Goal: Information Seeking & Learning: Find contact information

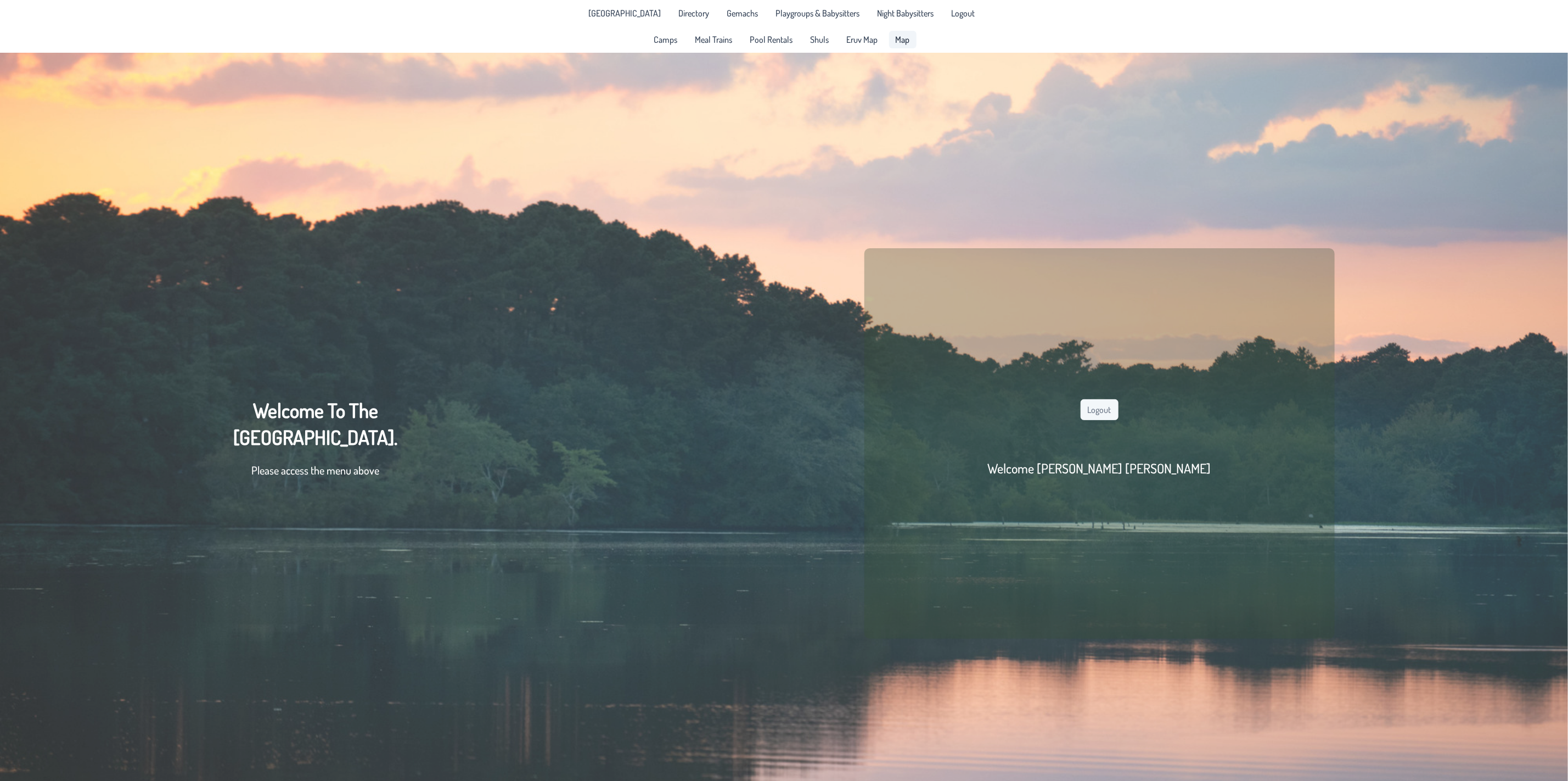
click at [908, 37] on span "Map" at bounding box center [903, 39] width 14 height 9
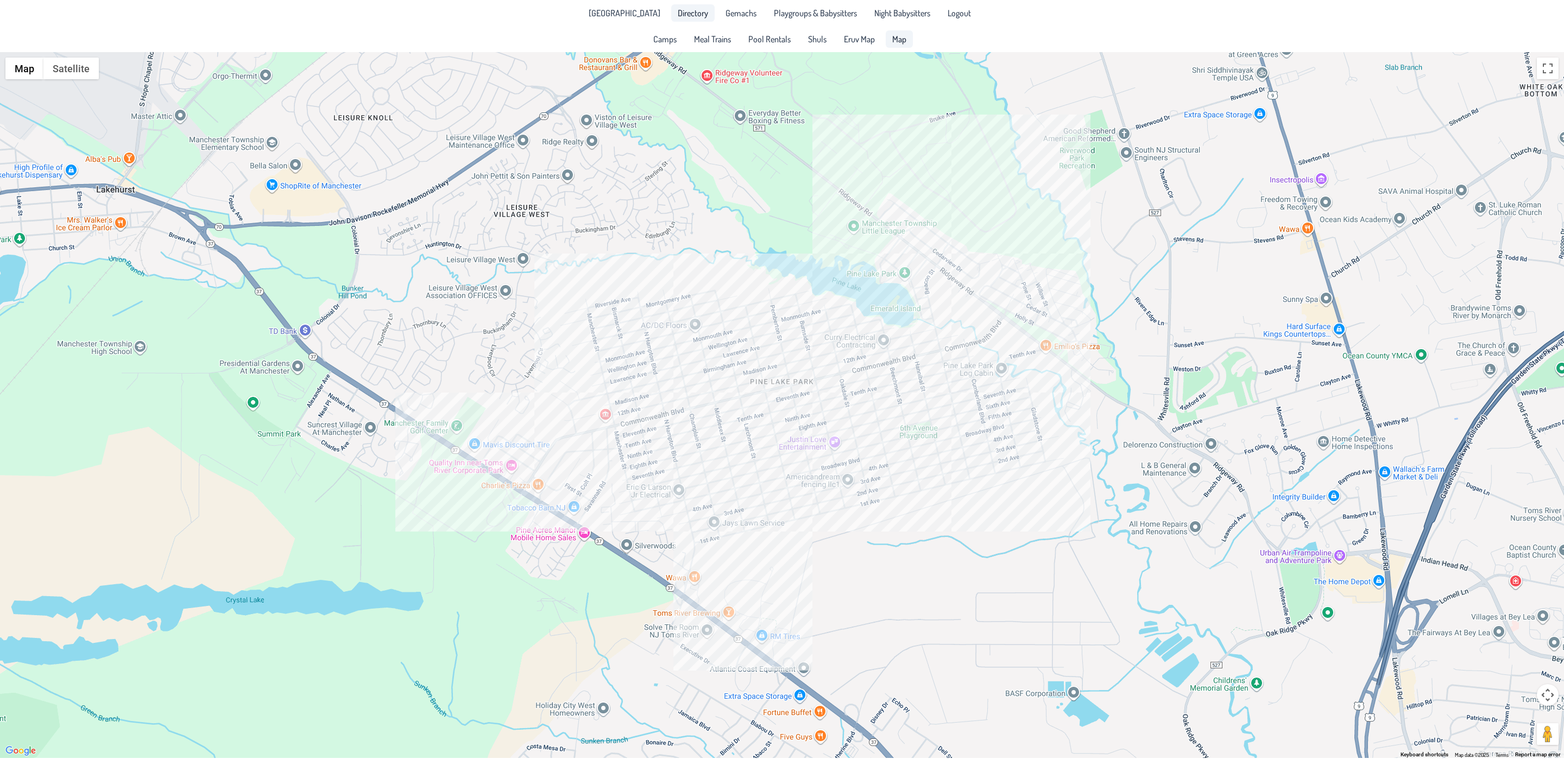
click at [687, 12] on span "Directory" at bounding box center [693, 13] width 30 height 8
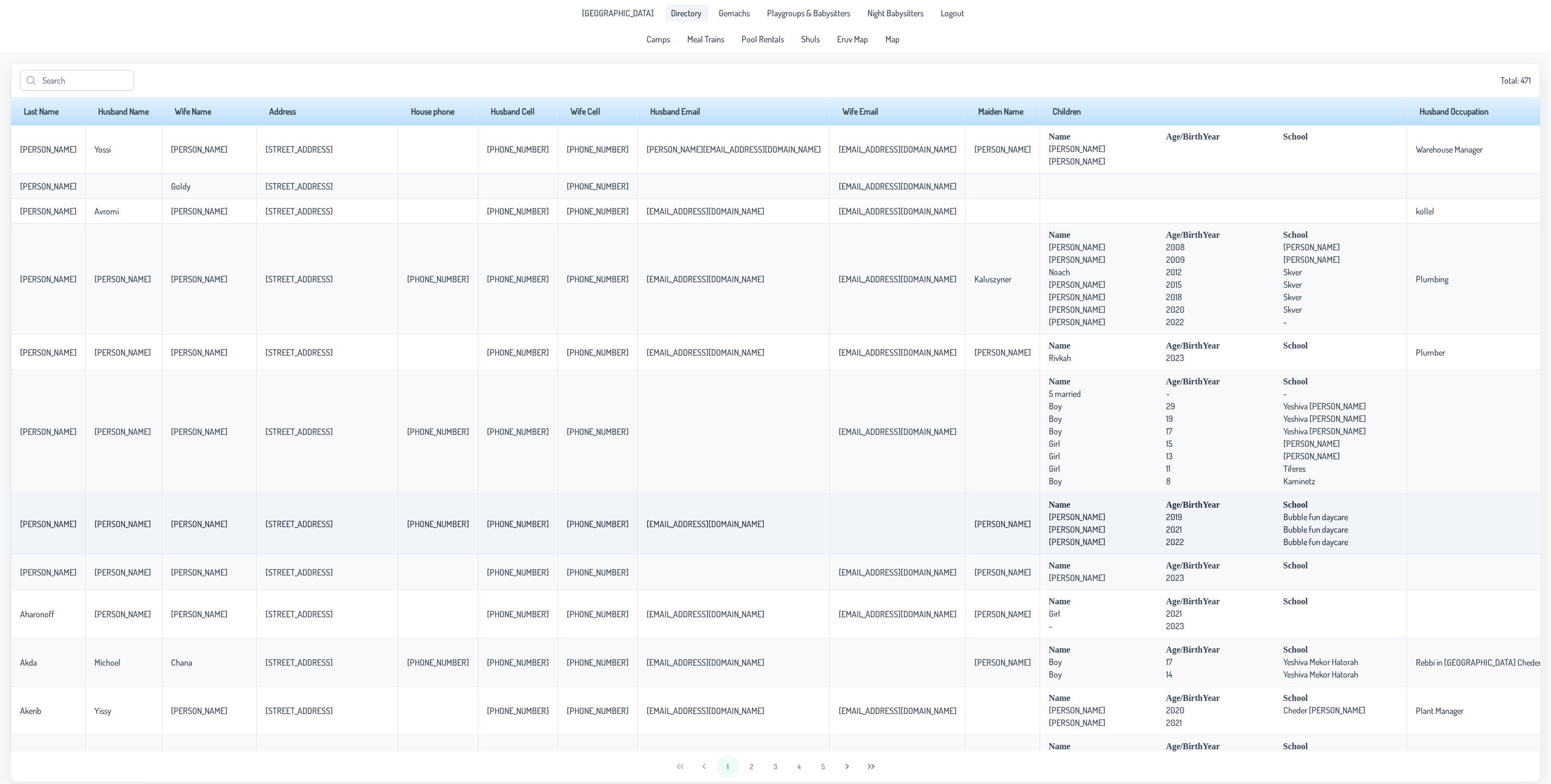
click at [426, 529] on p-celleditor "[PHONE_NUMBER]" at bounding box center [438, 524] width 62 height 11
click at [419, 510] on td "[PHONE_NUMBER]" at bounding box center [438, 524] width 80 height 61
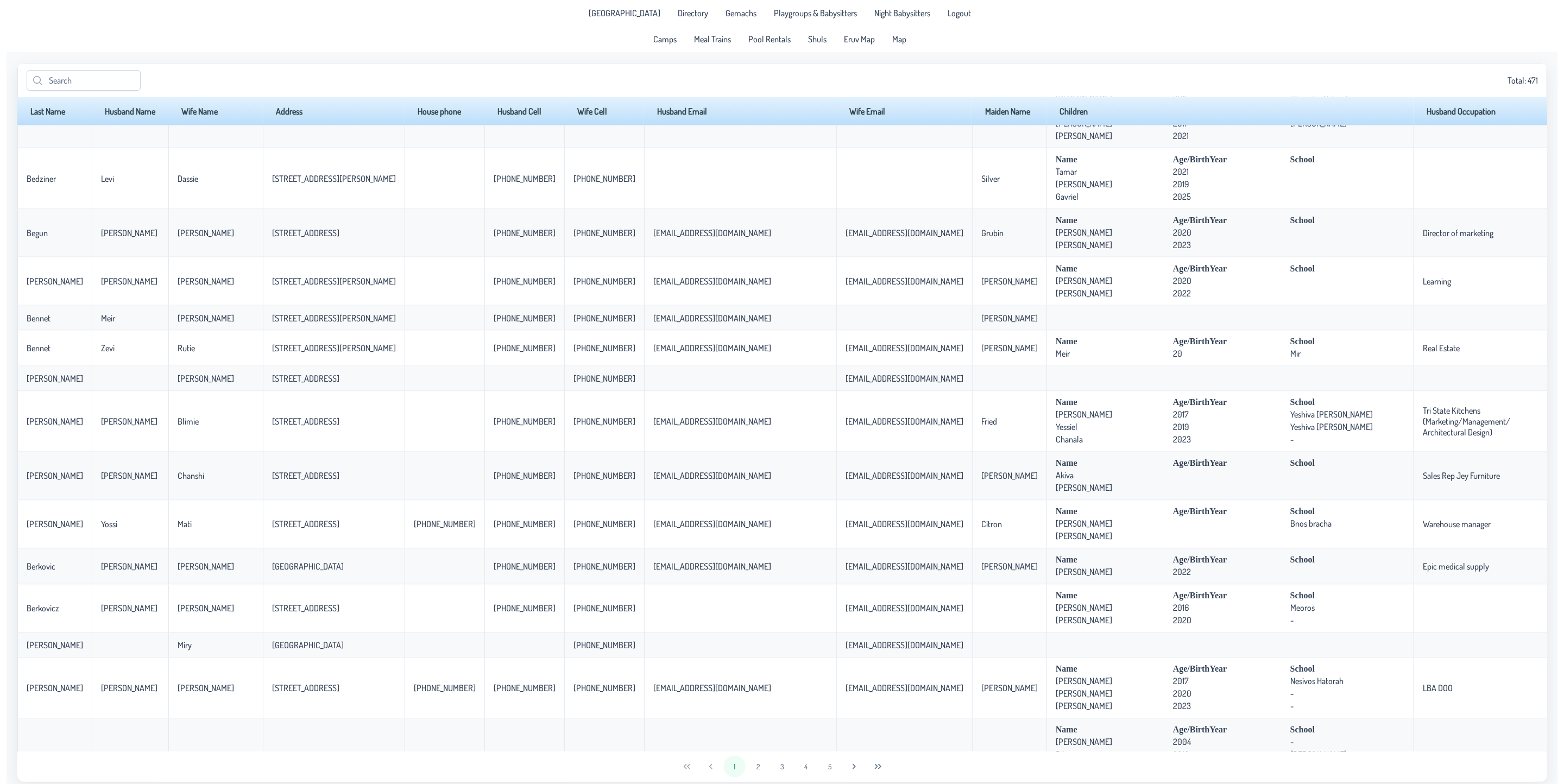
scroll to position [1058, 0]
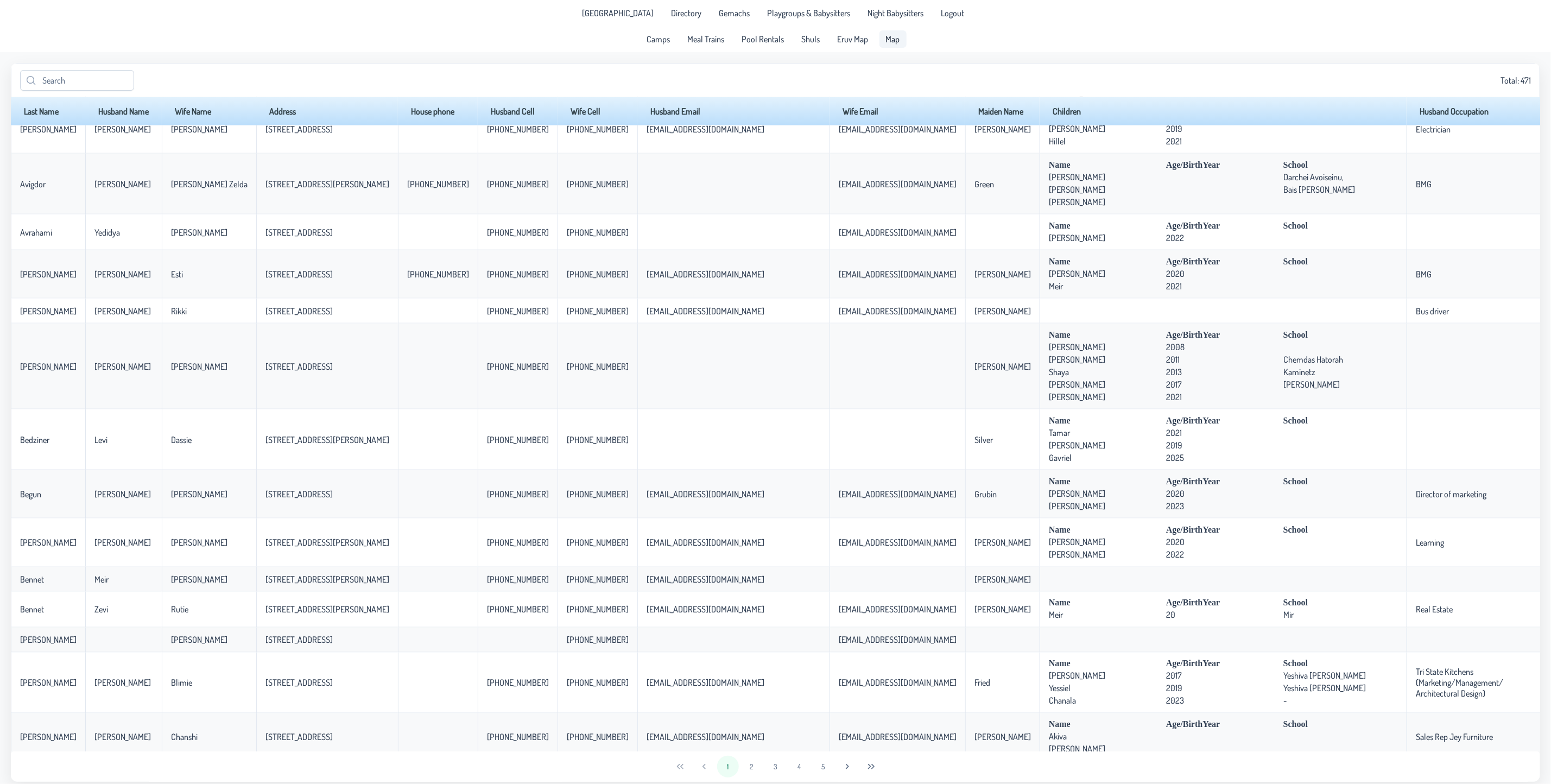
click at [890, 32] on link "Map" at bounding box center [893, 39] width 27 height 18
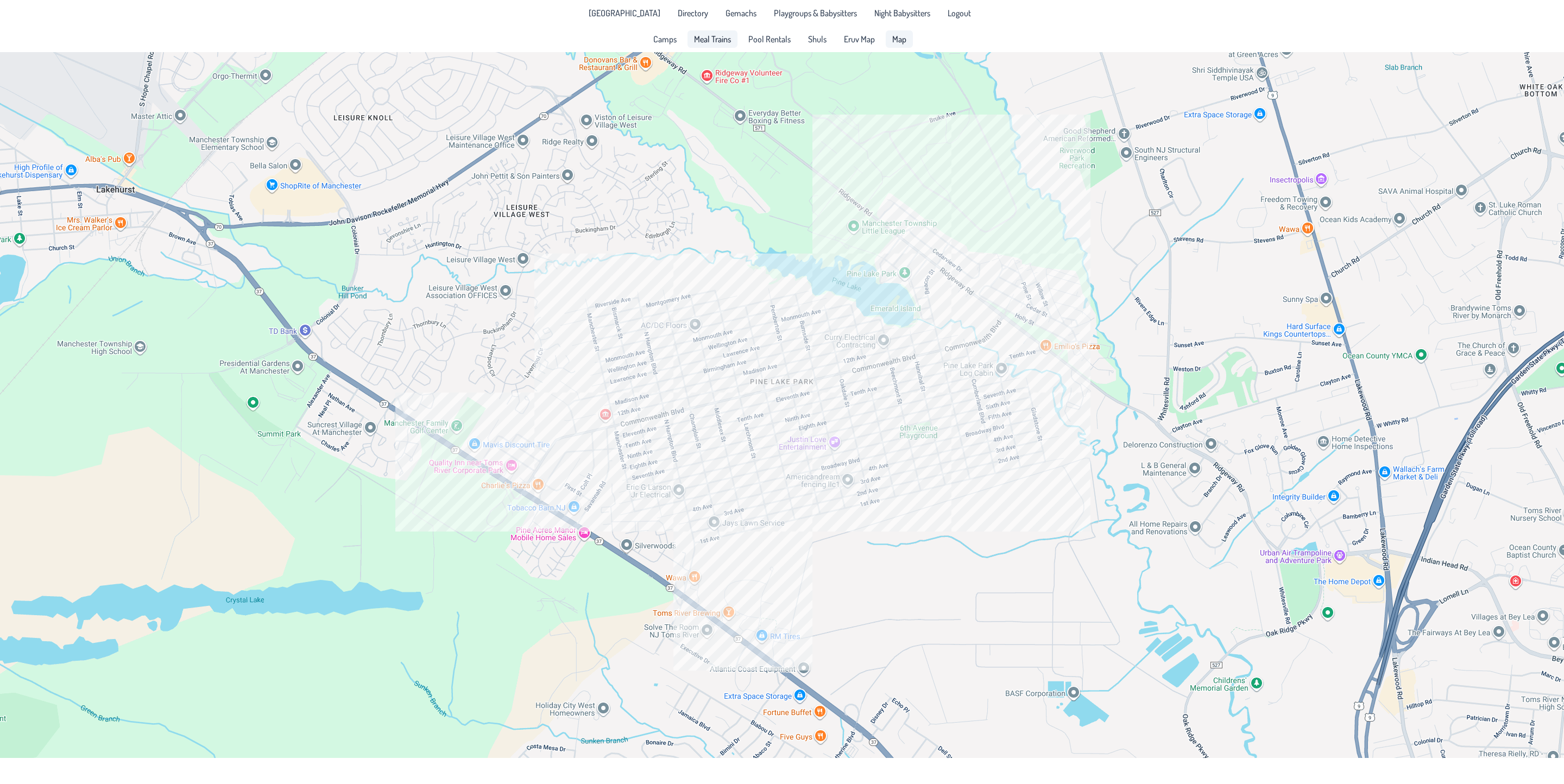
click at [717, 46] on link "Meal Trains" at bounding box center [712, 39] width 50 height 18
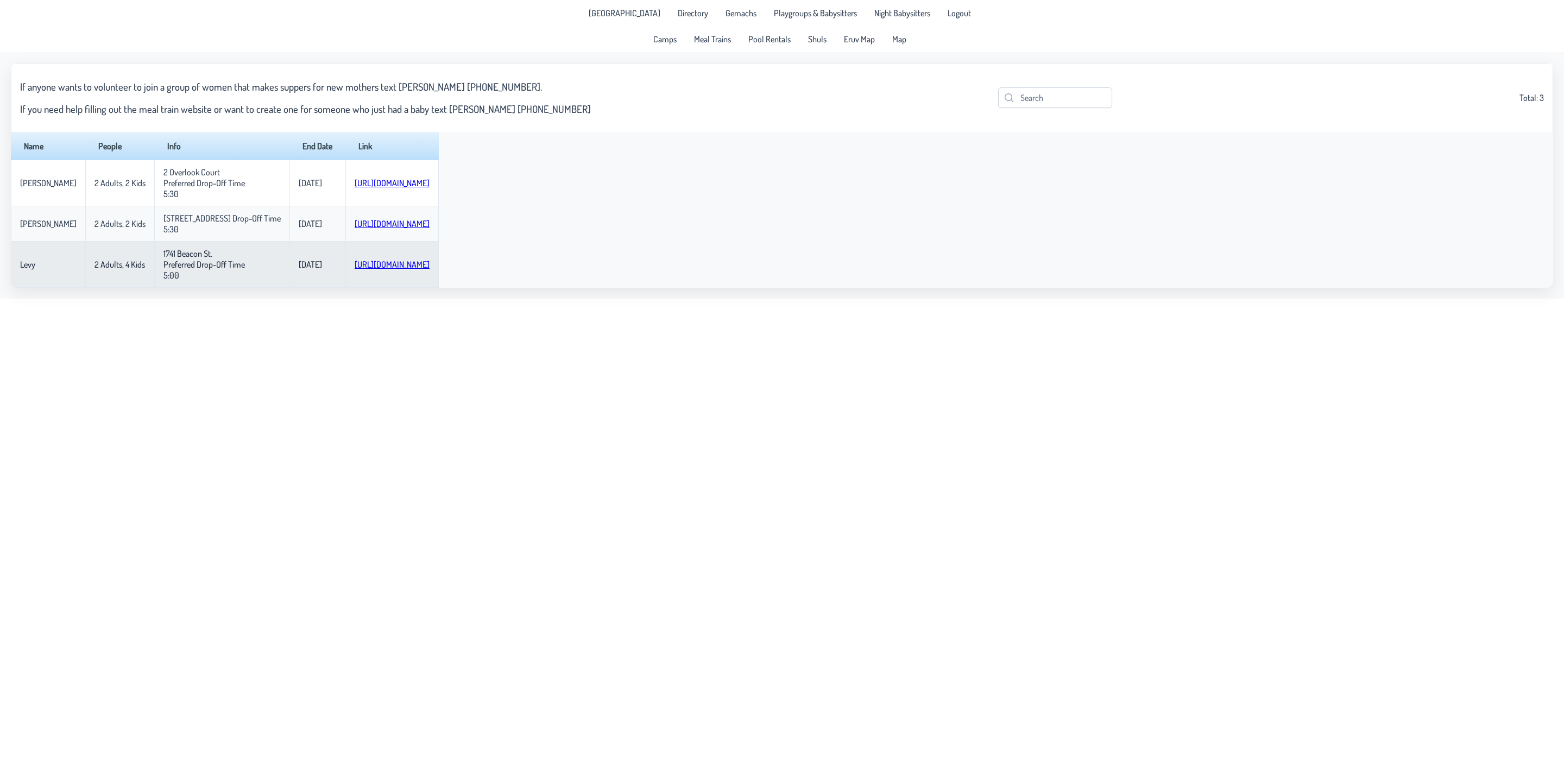
click at [355, 270] on link "[URL][DOMAIN_NAME]" at bounding box center [392, 265] width 75 height 11
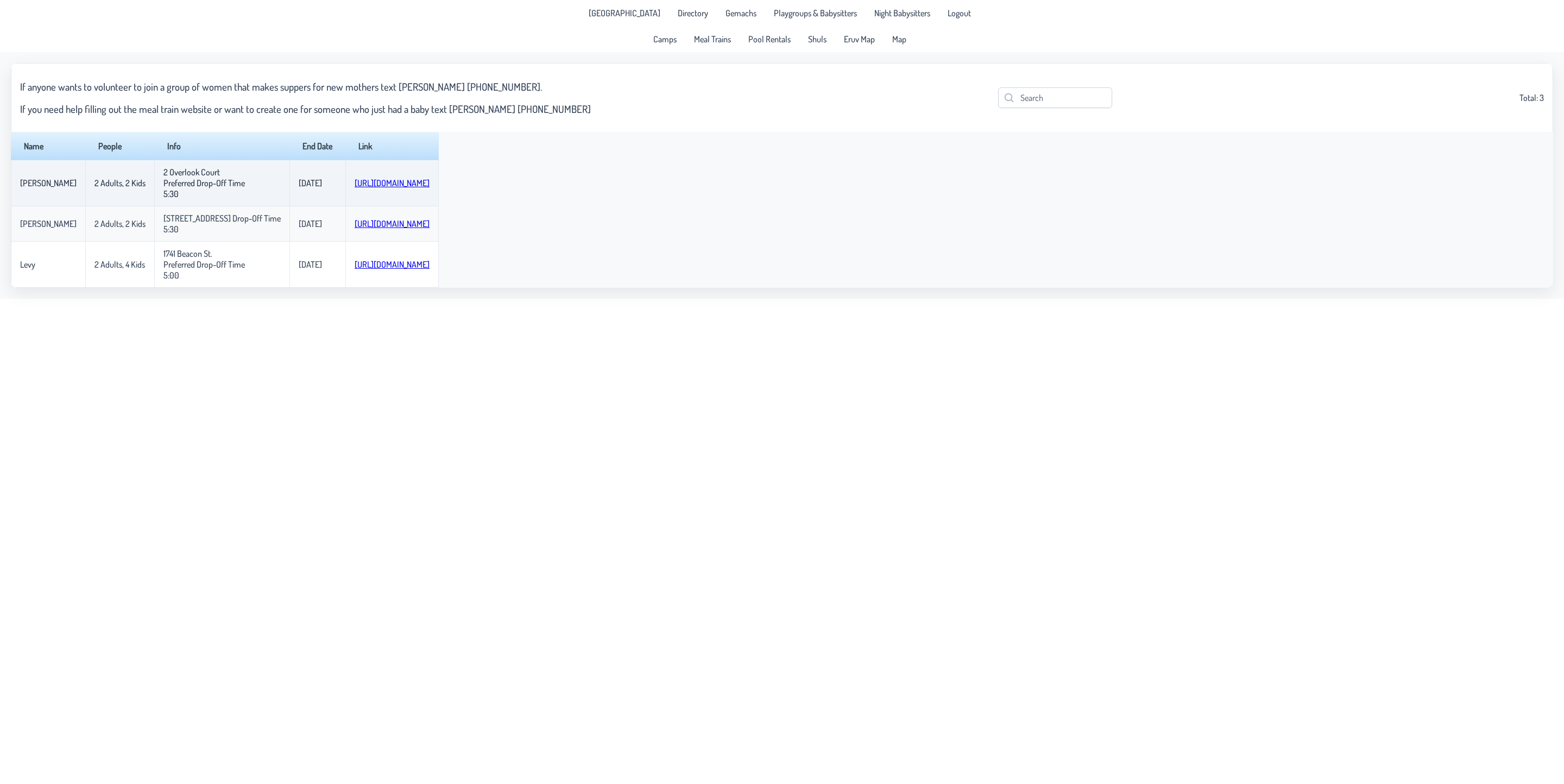
click at [358, 188] on link "[URL][DOMAIN_NAME]" at bounding box center [392, 183] width 75 height 11
click at [355, 229] on link "[URL][DOMAIN_NAME]" at bounding box center [392, 224] width 75 height 11
click at [678, 15] on span "Directory" at bounding box center [693, 13] width 30 height 8
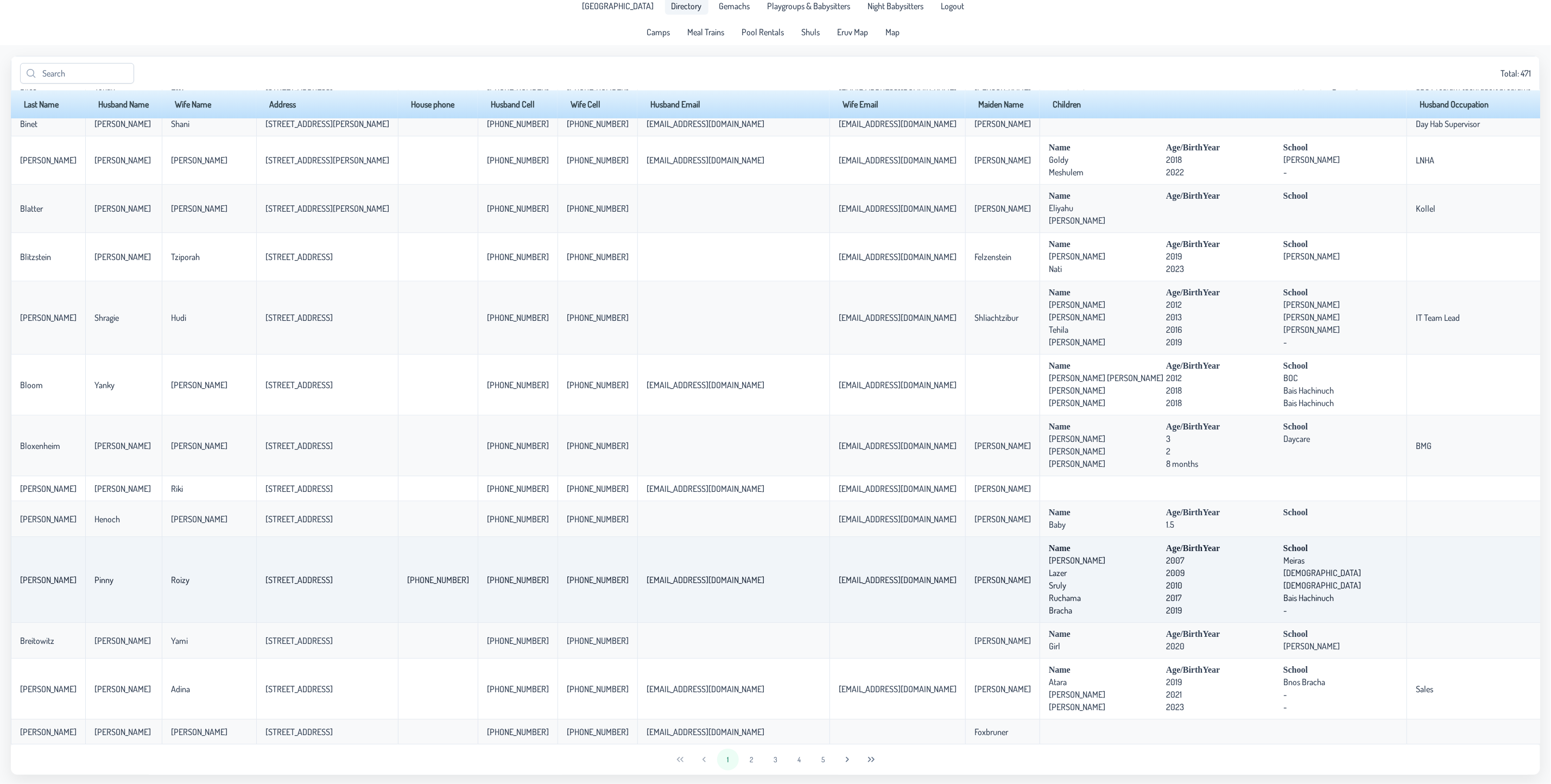
scroll to position [8, 0]
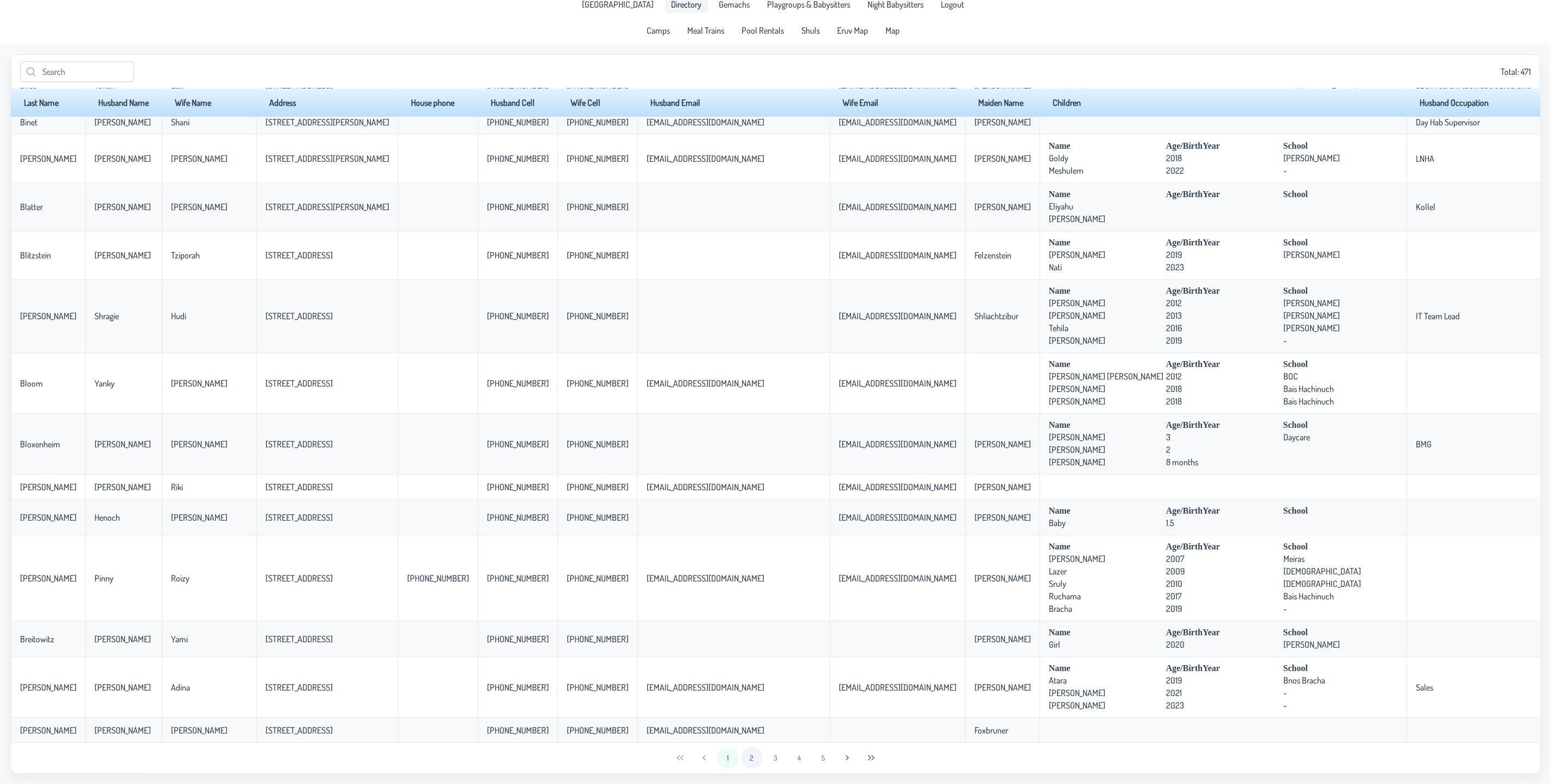
click at [753, 754] on button "2" at bounding box center [752, 758] width 22 height 22
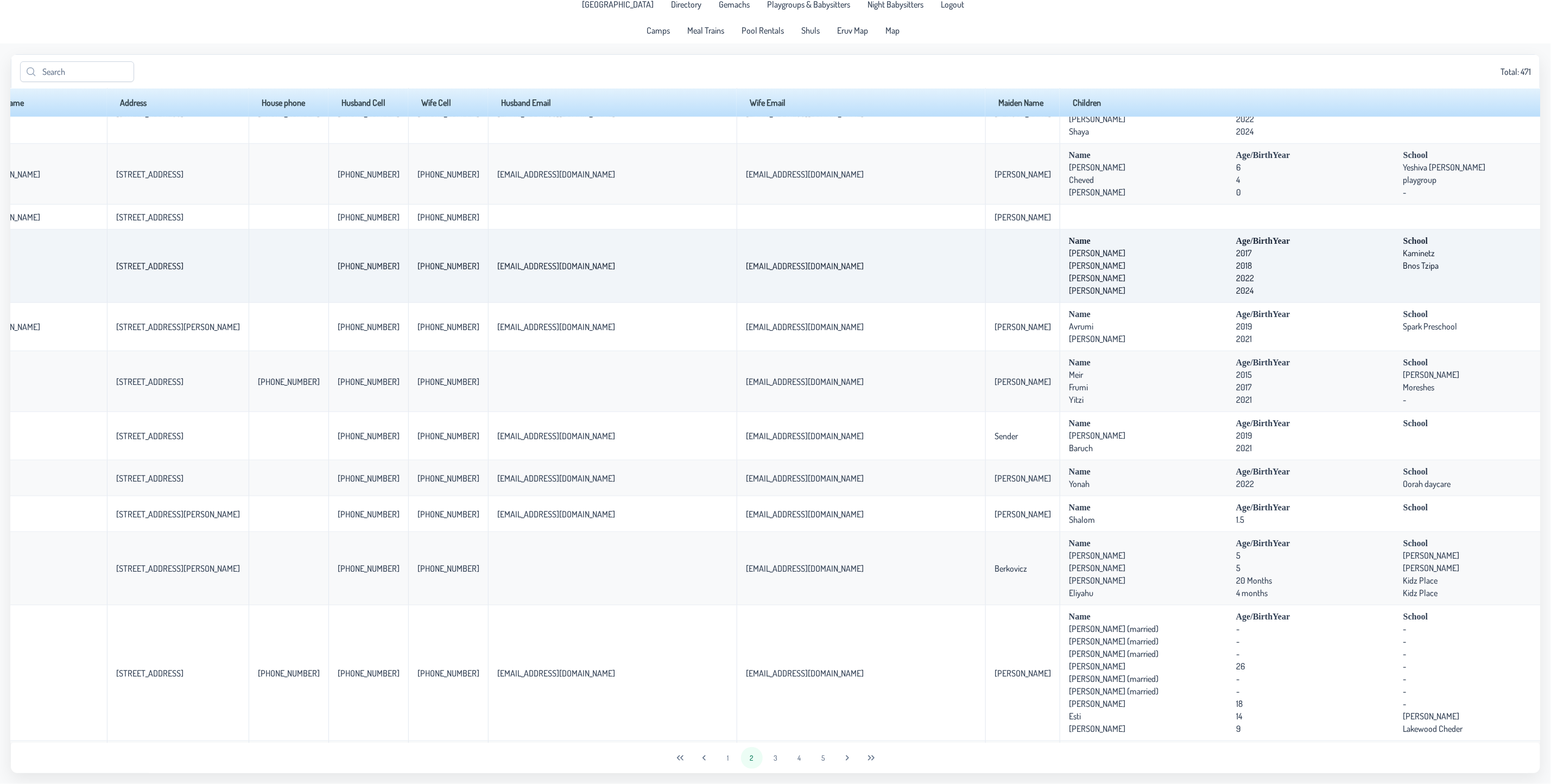
scroll to position [570, 188]
drag, startPoint x: 25, startPoint y: 275, endPoint x: 1520, endPoint y: 291, distance: 1495.1
click at [1520, 291] on tr "[PERSON_NAME] [PERSON_NAME] [STREET_ADDRESS] [PHONE_NUMBER] [PHONE_NUMBER] [EMA…" at bounding box center [889, 266] width 2134 height 73
click at [116, 279] on td "[STREET_ADDRESS]" at bounding box center [177, 266] width 141 height 73
drag, startPoint x: 1167, startPoint y: 285, endPoint x: 1254, endPoint y: 286, distance: 87.0
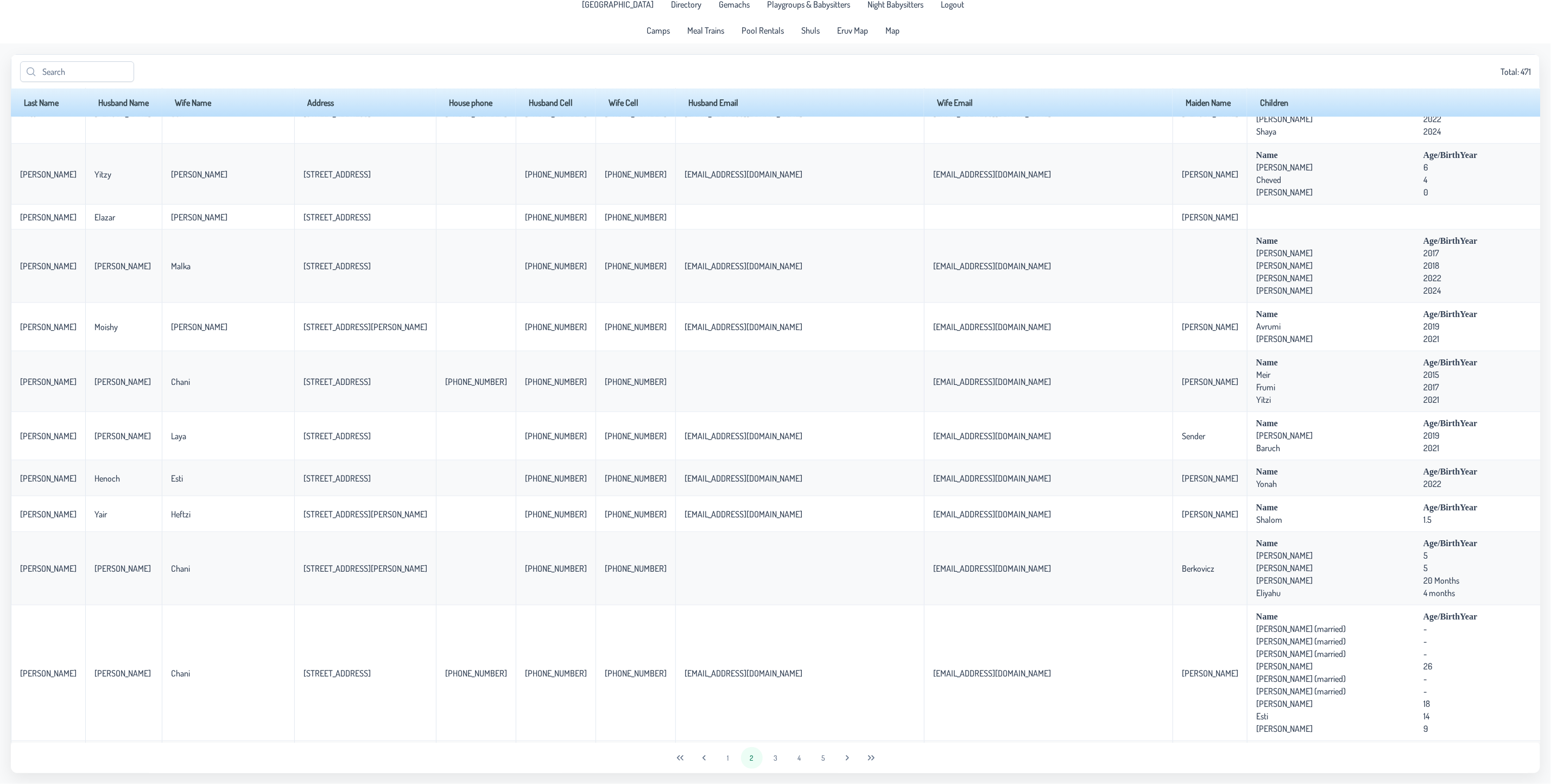
drag, startPoint x: 1243, startPoint y: 279, endPoint x: -147, endPoint y: 282, distance: 1390.0
click at [0, 282] on html "[GEOGRAPHIC_DATA] Directory Gemachs Playgroups & Babysitters Night Babysitters …" at bounding box center [775, 384] width 1551 height 784
click at [189, 299] on td "Malka" at bounding box center [228, 266] width 132 height 73
drag, startPoint x: 303, startPoint y: 280, endPoint x: 254, endPoint y: 287, distance: 49.5
click at [294, 287] on td "[STREET_ADDRESS]" at bounding box center [365, 266] width 141 height 73
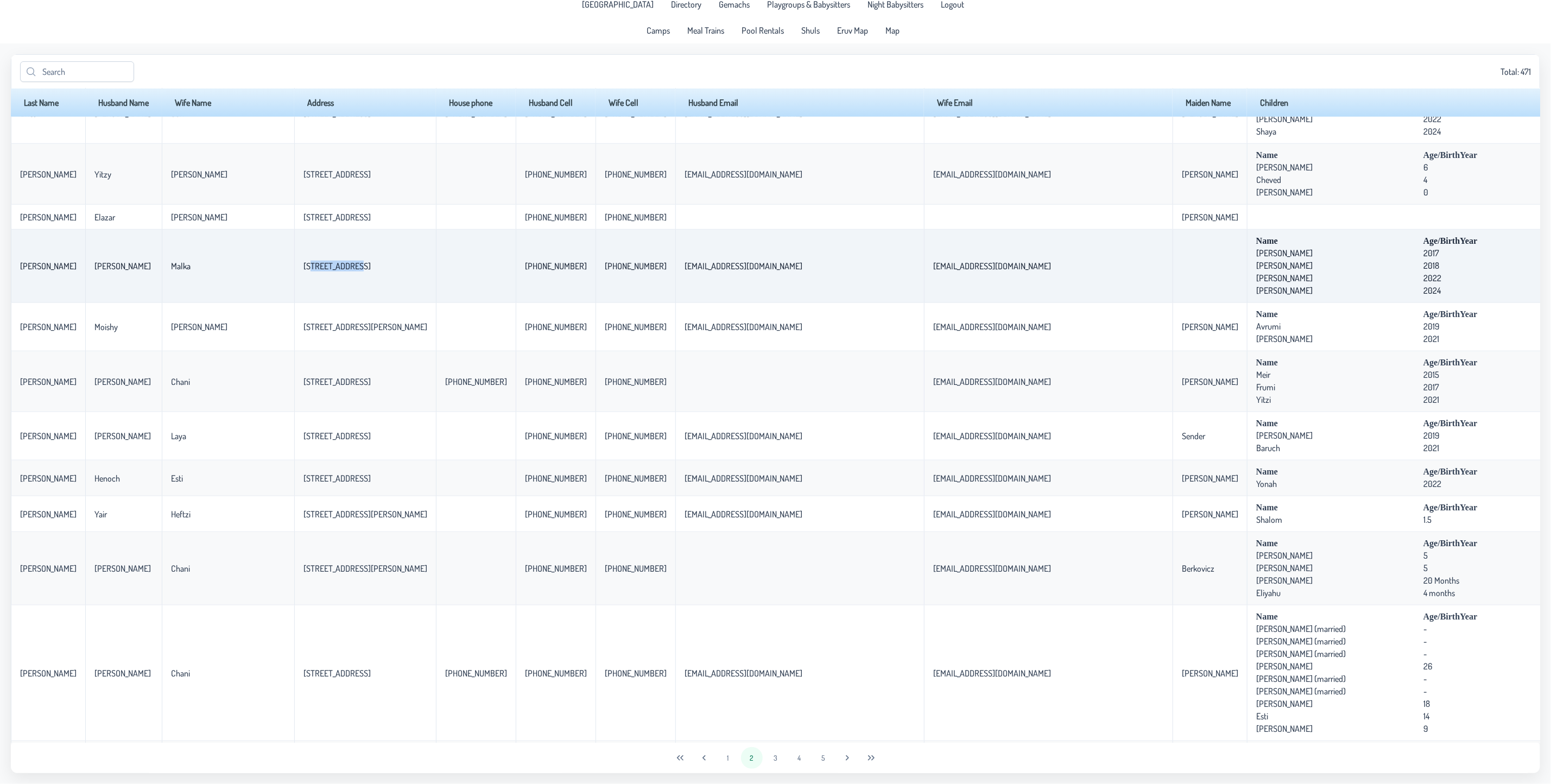
click at [300, 291] on td "[STREET_ADDRESS]" at bounding box center [365, 266] width 141 height 73
drag, startPoint x: 300, startPoint y: 285, endPoint x: 222, endPoint y: 282, distance: 78.1
click at [222, 282] on tr "[PERSON_NAME] [PERSON_NAME] [STREET_ADDRESS] [PHONE_NUMBER] [PHONE_NUMBER] [EMA…" at bounding box center [1078, 266] width 2134 height 73
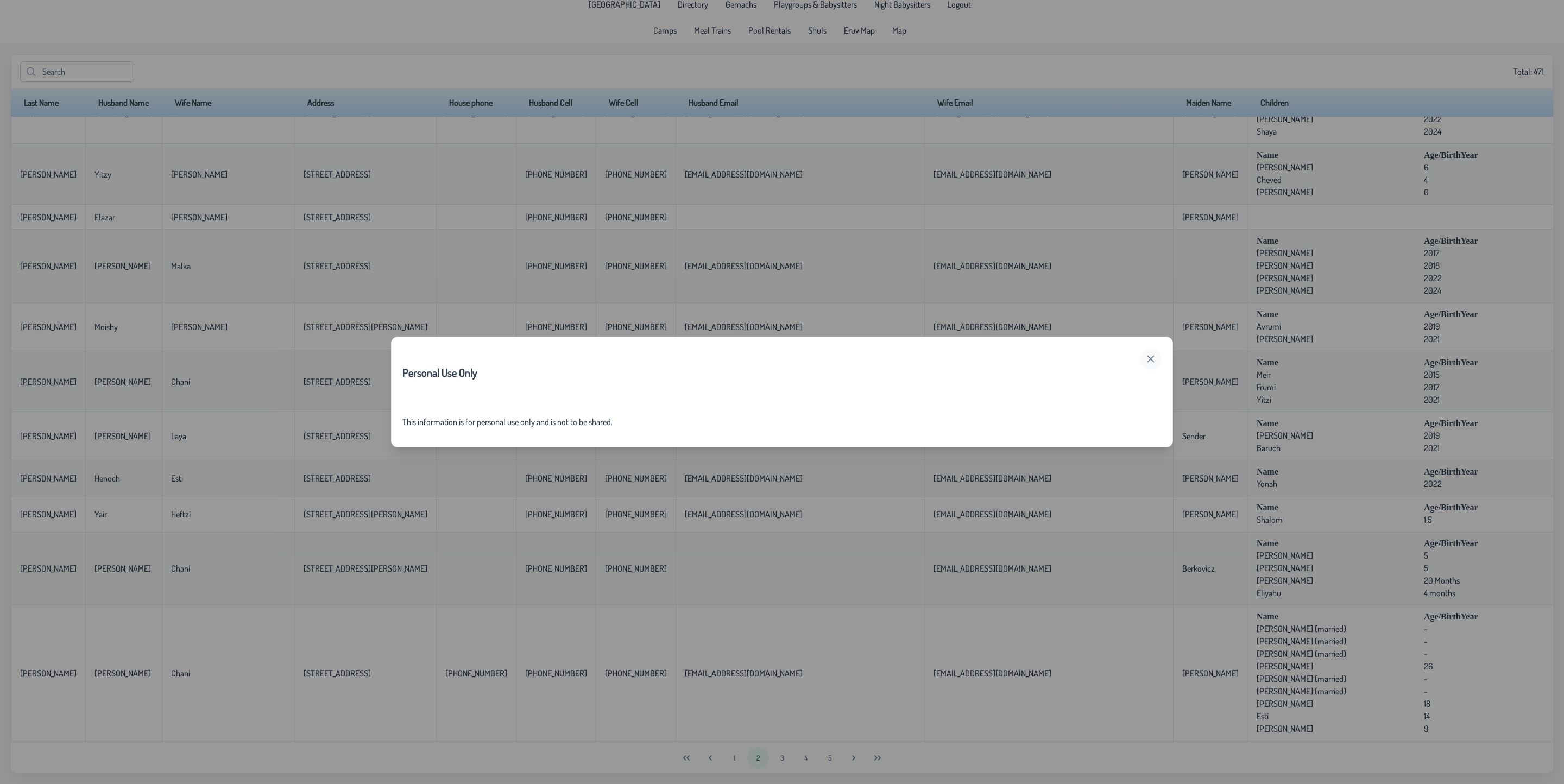
click at [1155, 365] on button "button" at bounding box center [1151, 359] width 22 height 22
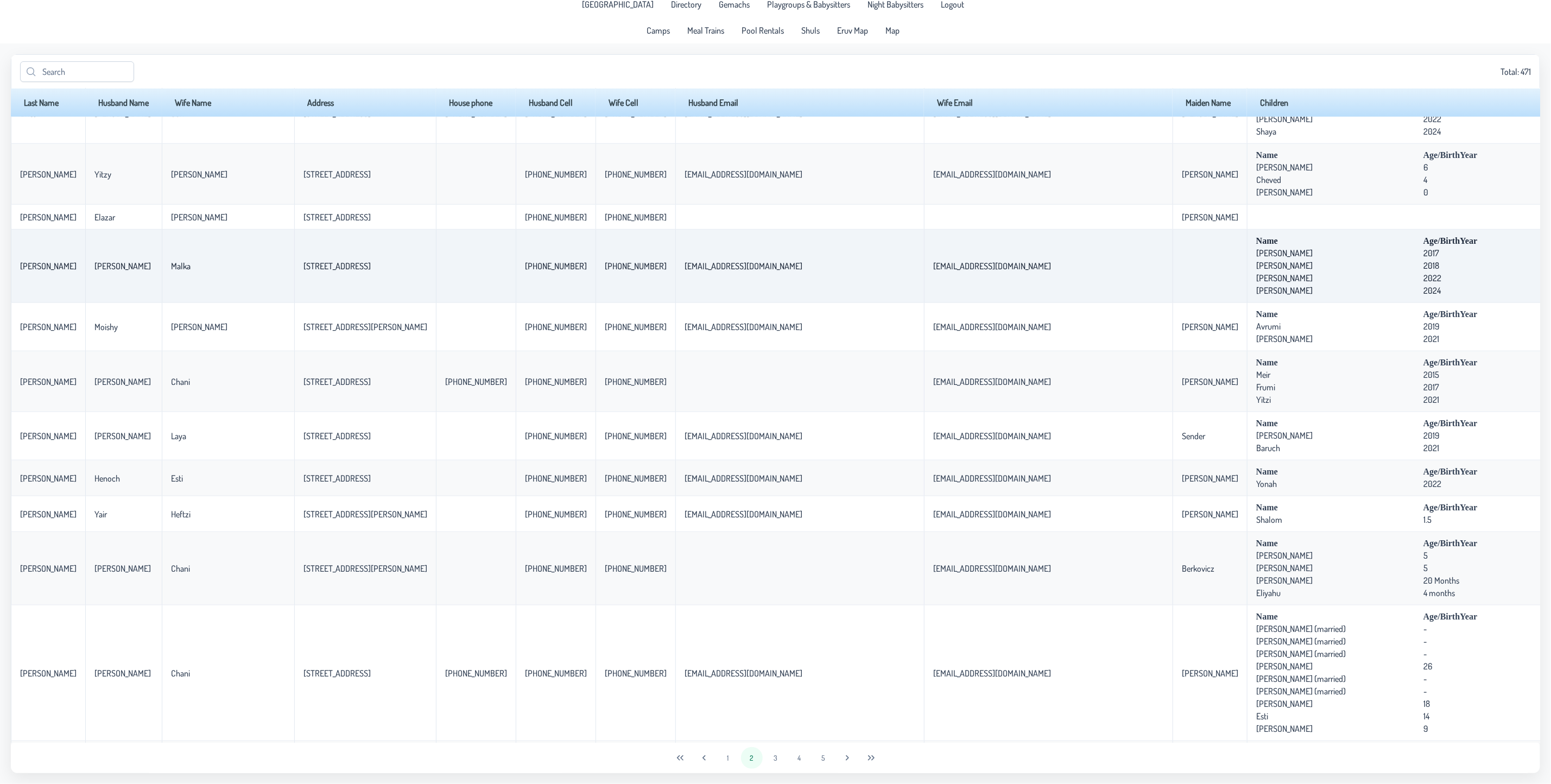
copy tr "[STREET_ADDRESS]"
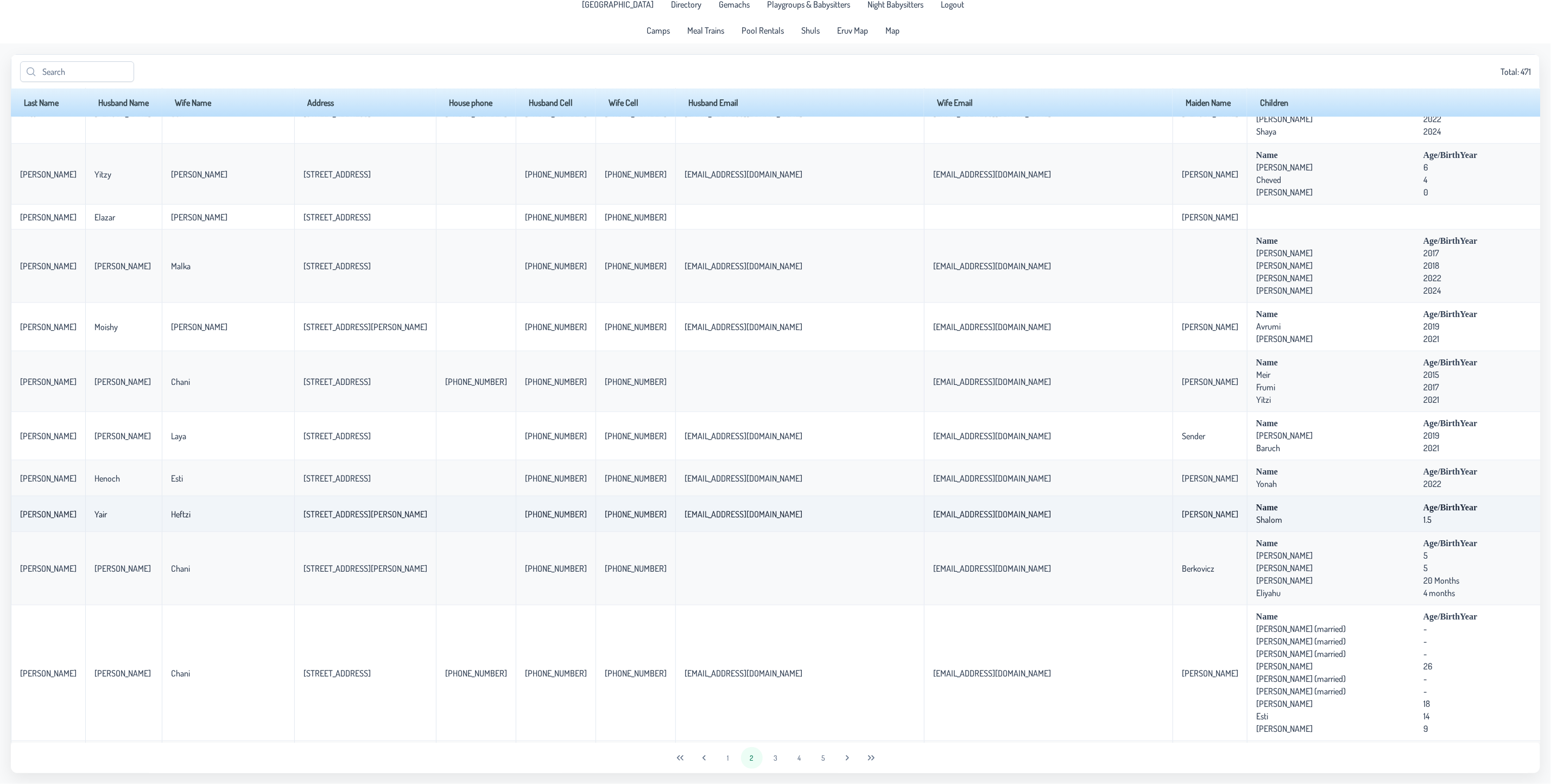
click at [924, 532] on td "[EMAIL_ADDRESS][DOMAIN_NAME]" at bounding box center [1048, 514] width 249 height 36
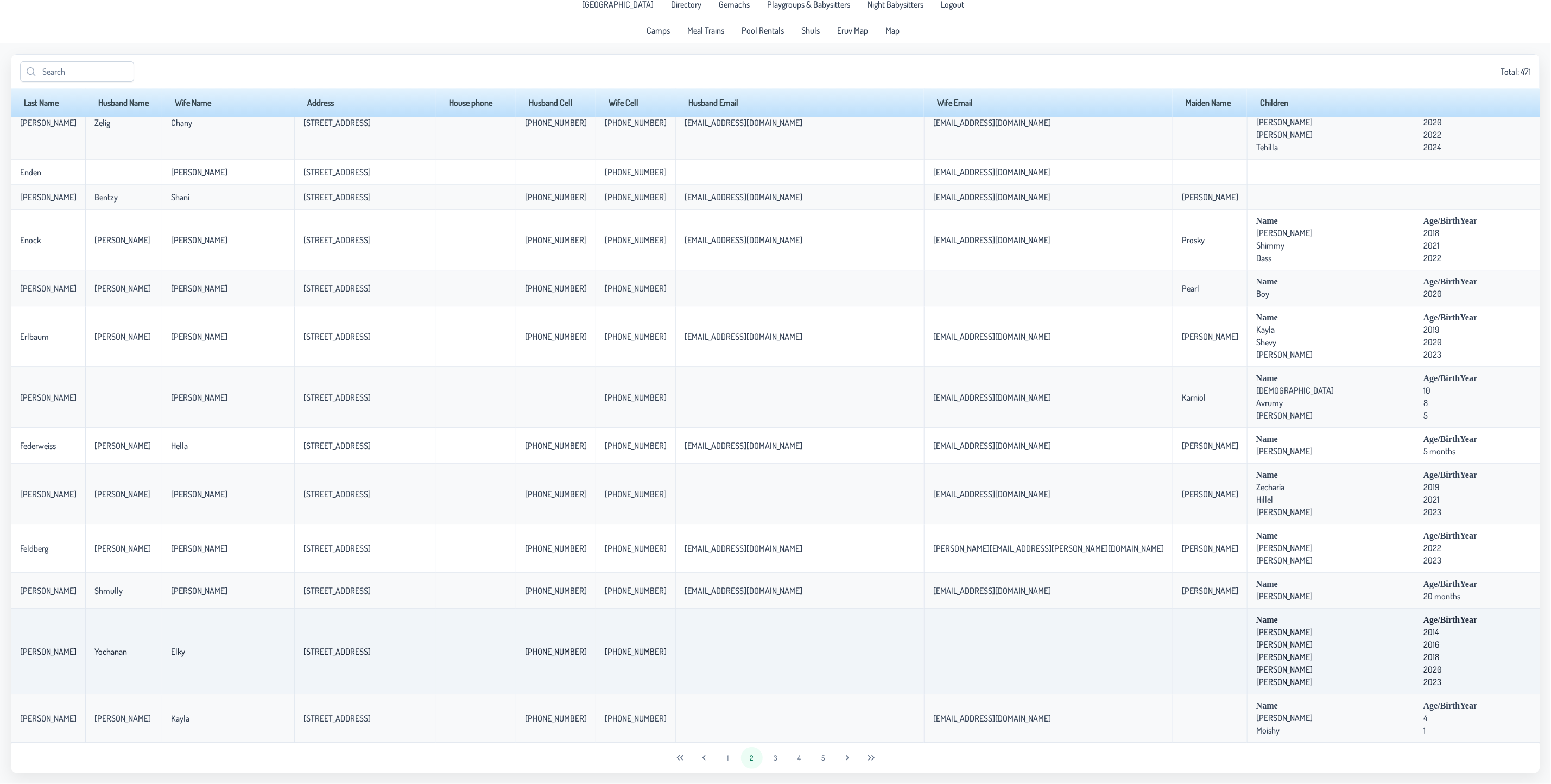
scroll to position [2137, 0]
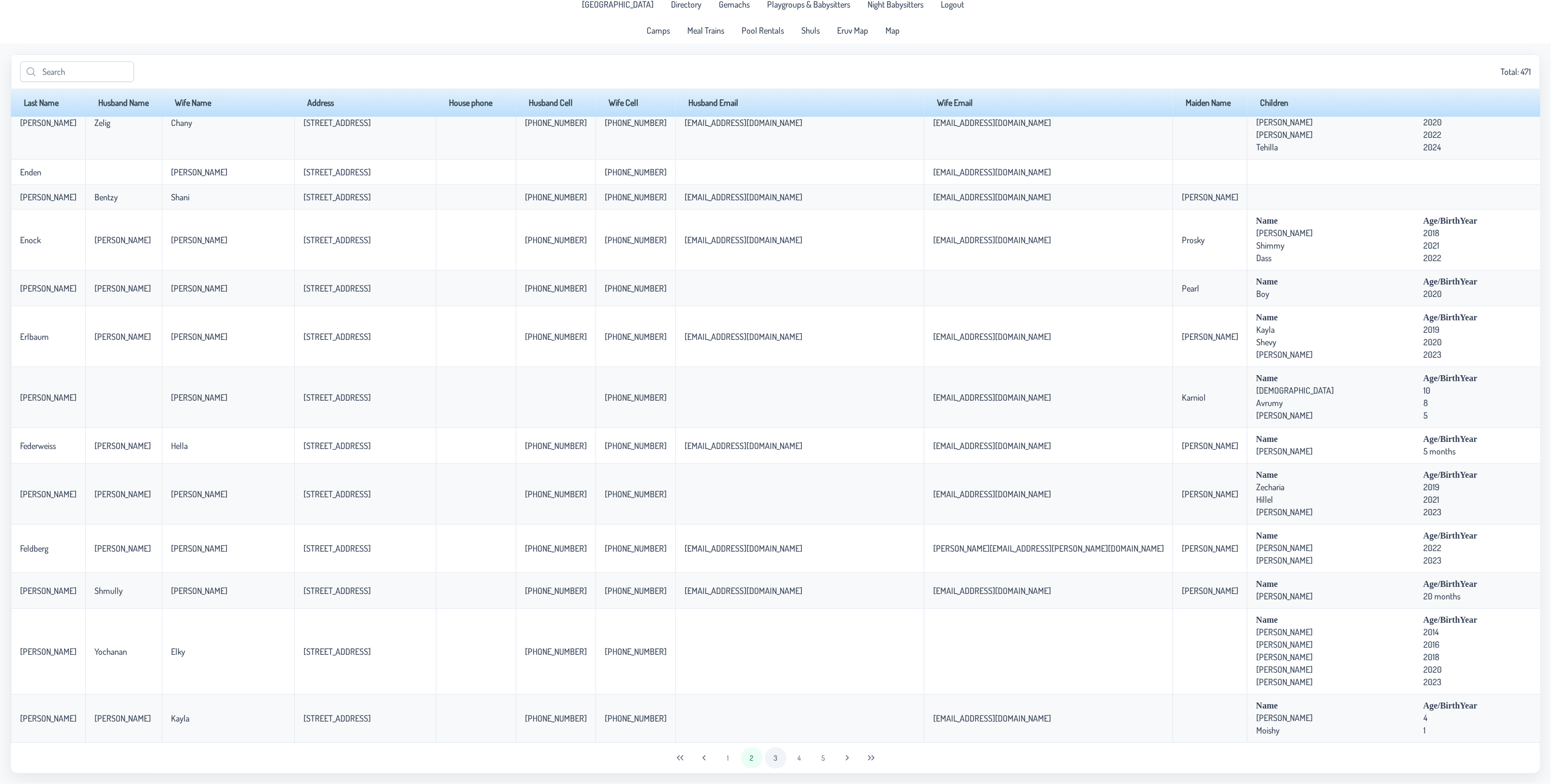
click at [769, 751] on button "3" at bounding box center [776, 758] width 22 height 22
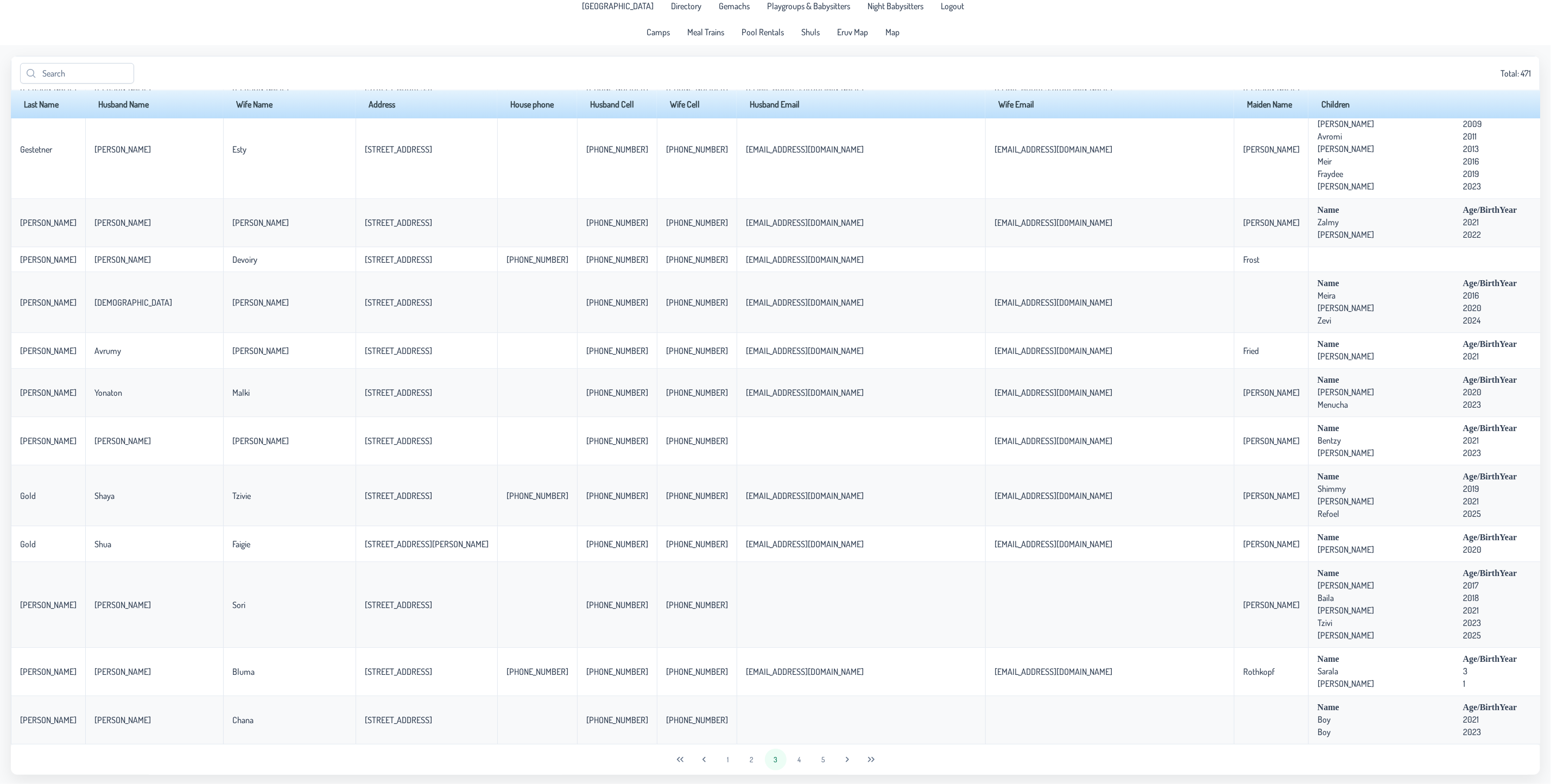
scroll to position [8, 0]
click at [795, 760] on button "4" at bounding box center [800, 758] width 22 height 22
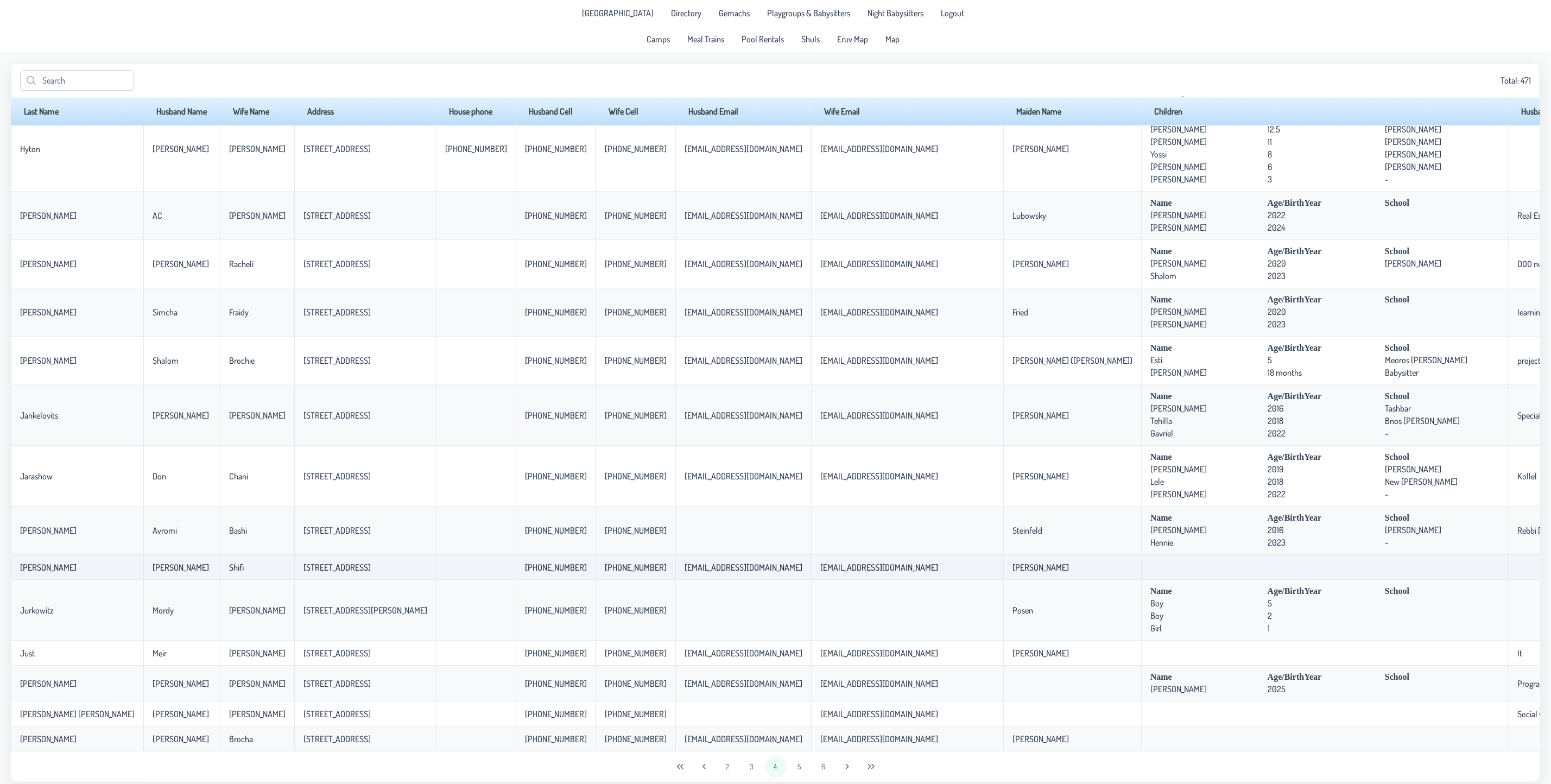
scroll to position [2001, 0]
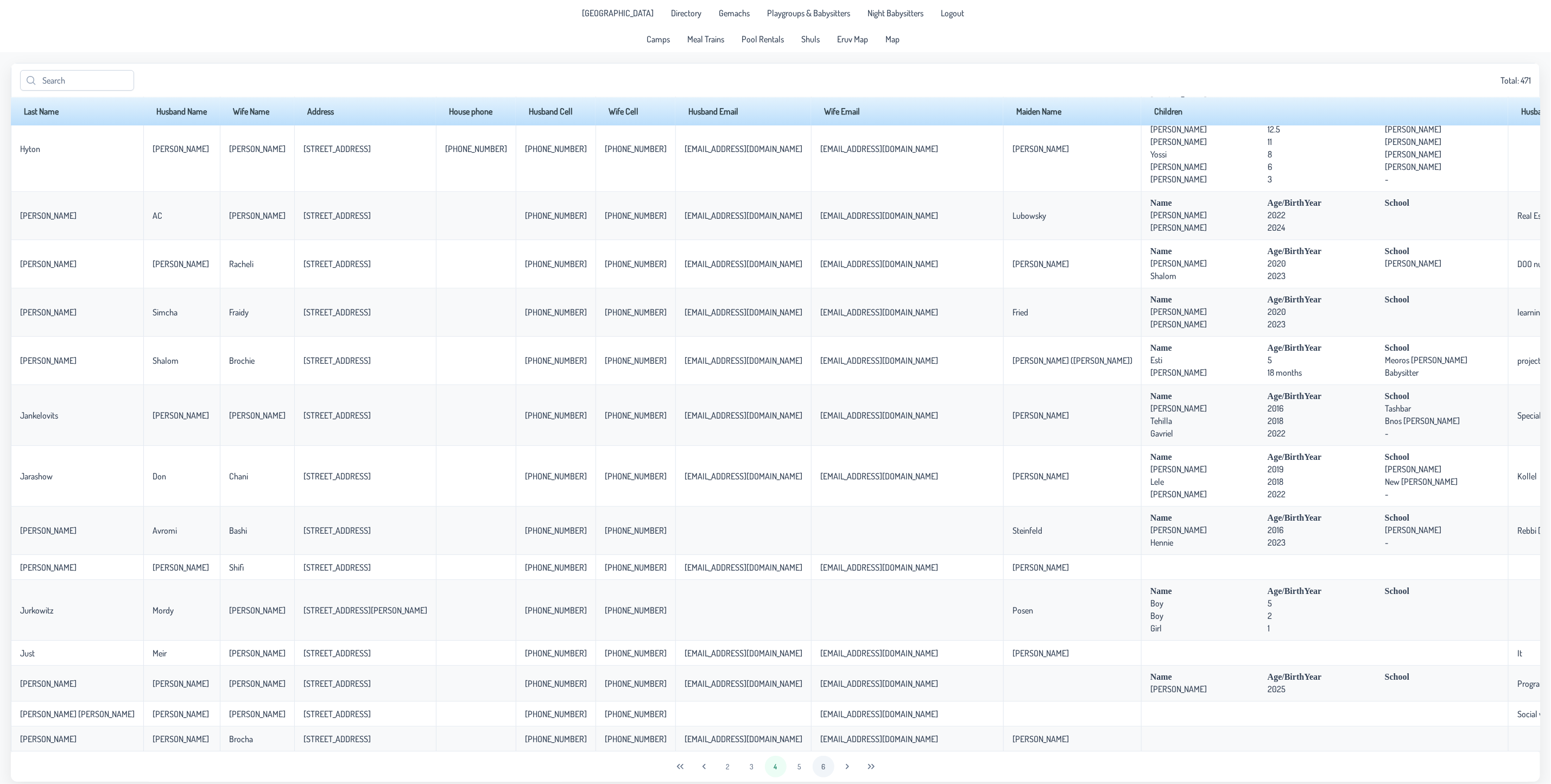
click at [799, 765] on button "5" at bounding box center [800, 766] width 22 height 22
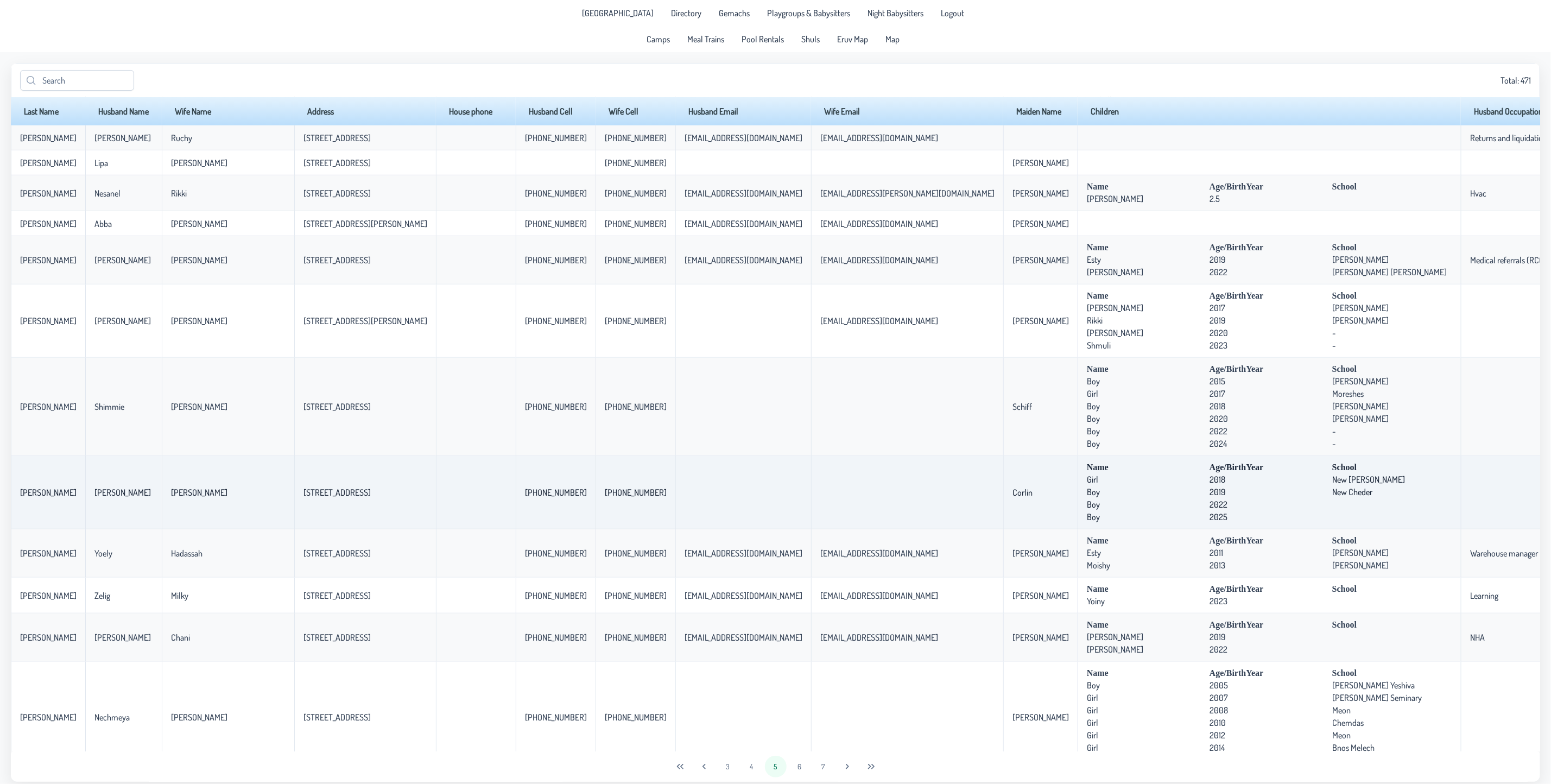
scroll to position [570, 0]
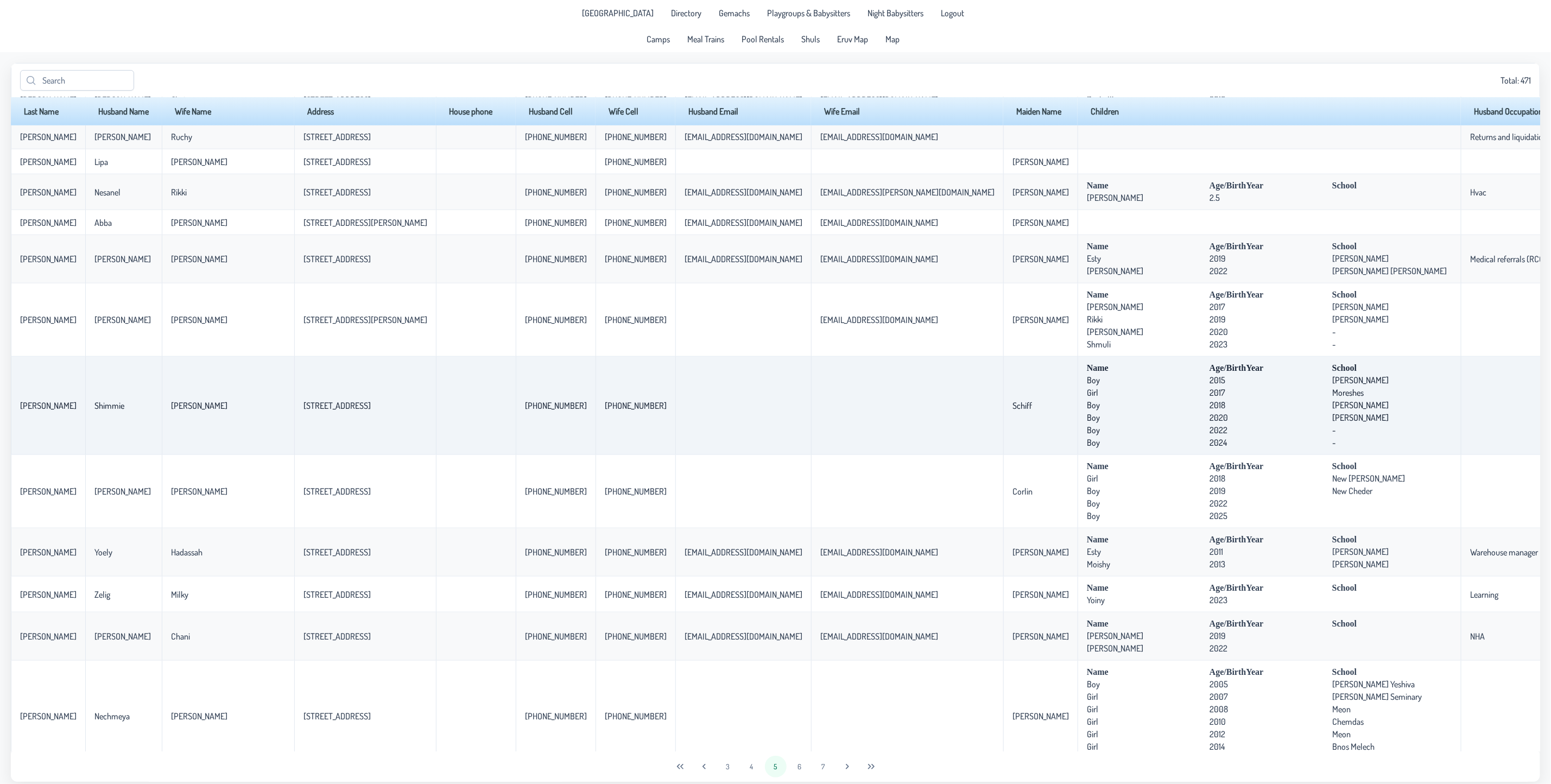
click at [1078, 455] on td "Name Age/BirthYear School Boy [DEMOGRAPHIC_DATA] [PERSON_NAME] Girl 2017 Moresh…" at bounding box center [1269, 406] width 383 height 98
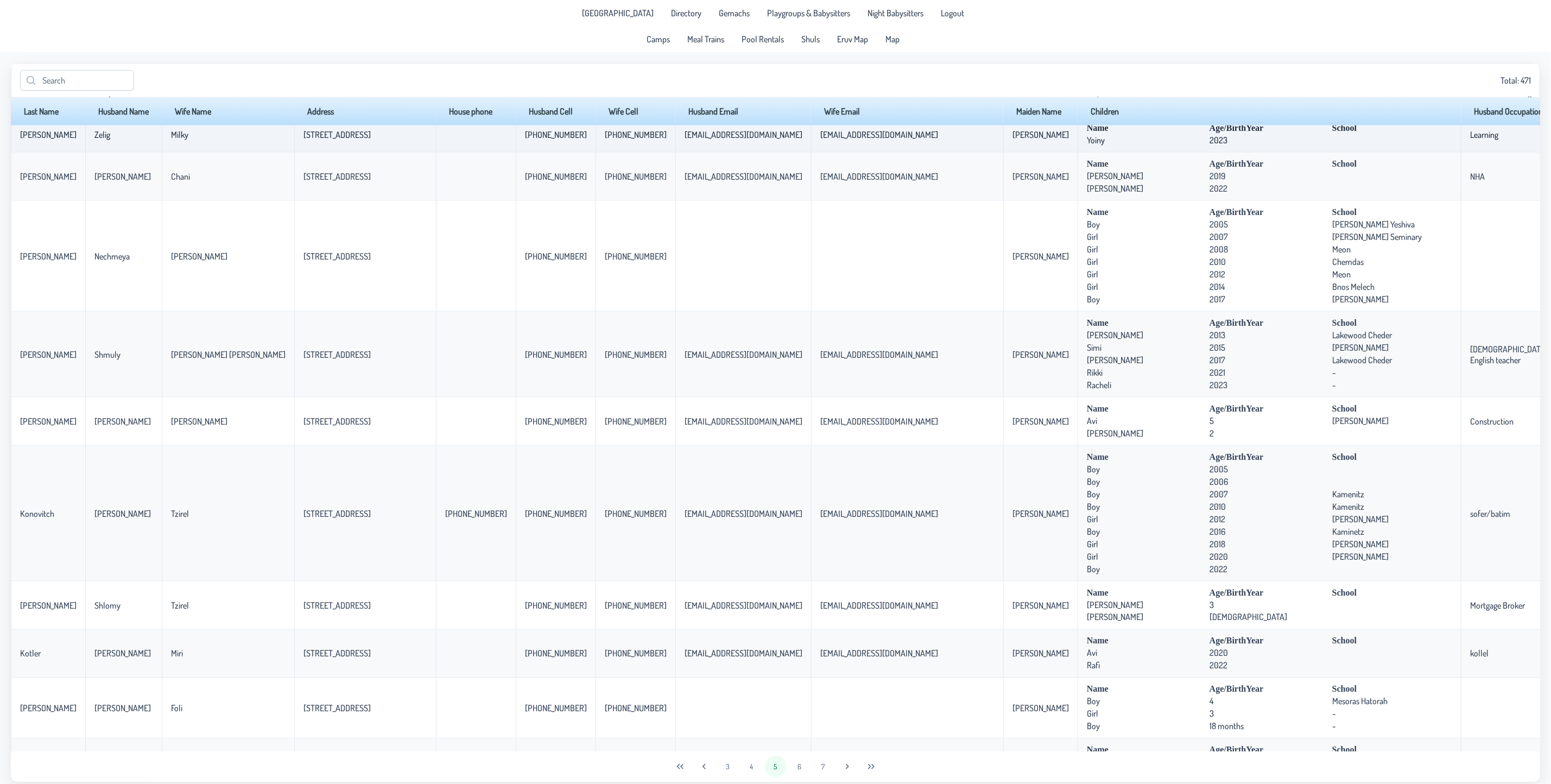
scroll to position [1058, 0]
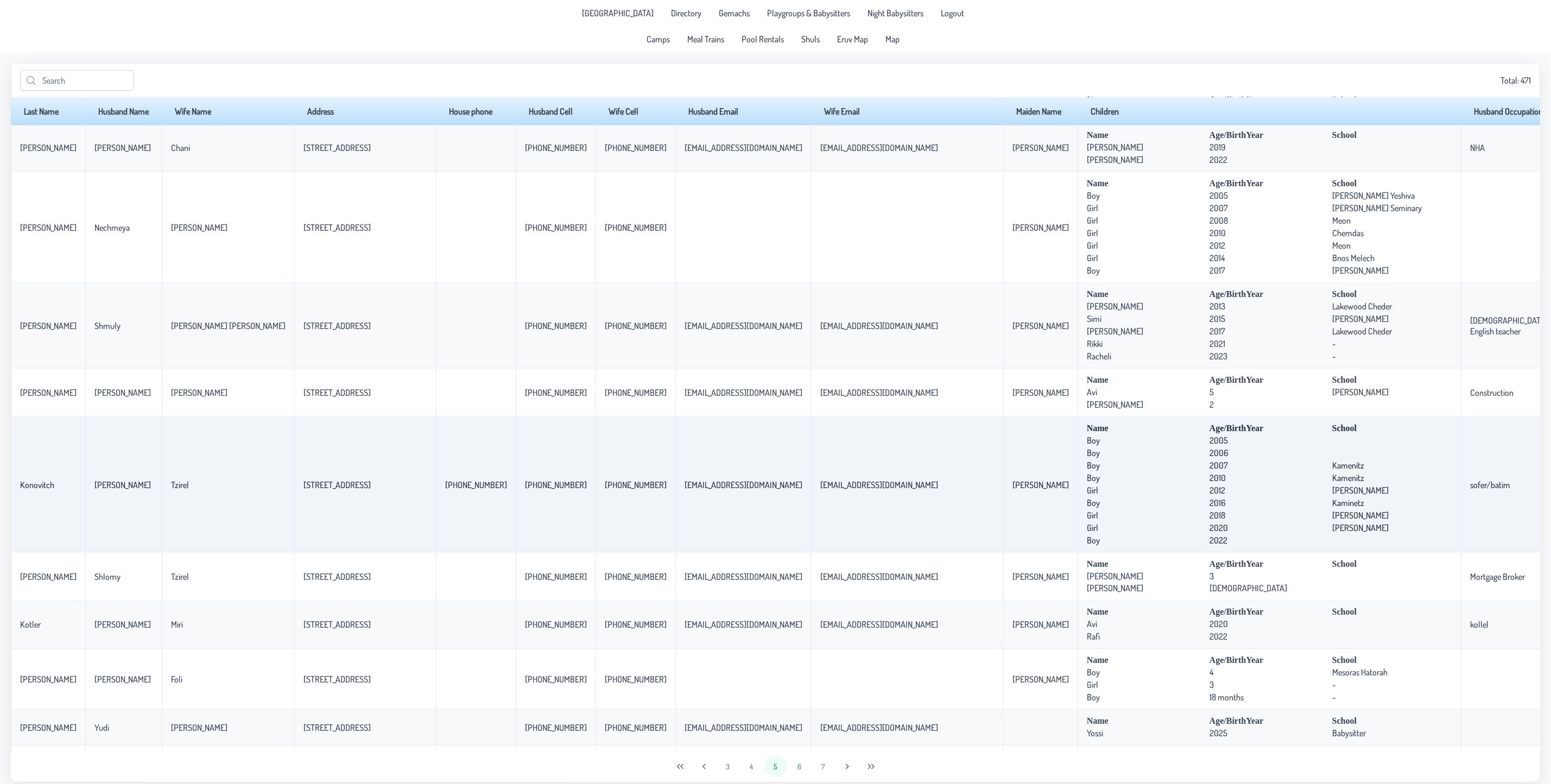
click at [1087, 458] on span "Boy" at bounding box center [1147, 453] width 120 height 11
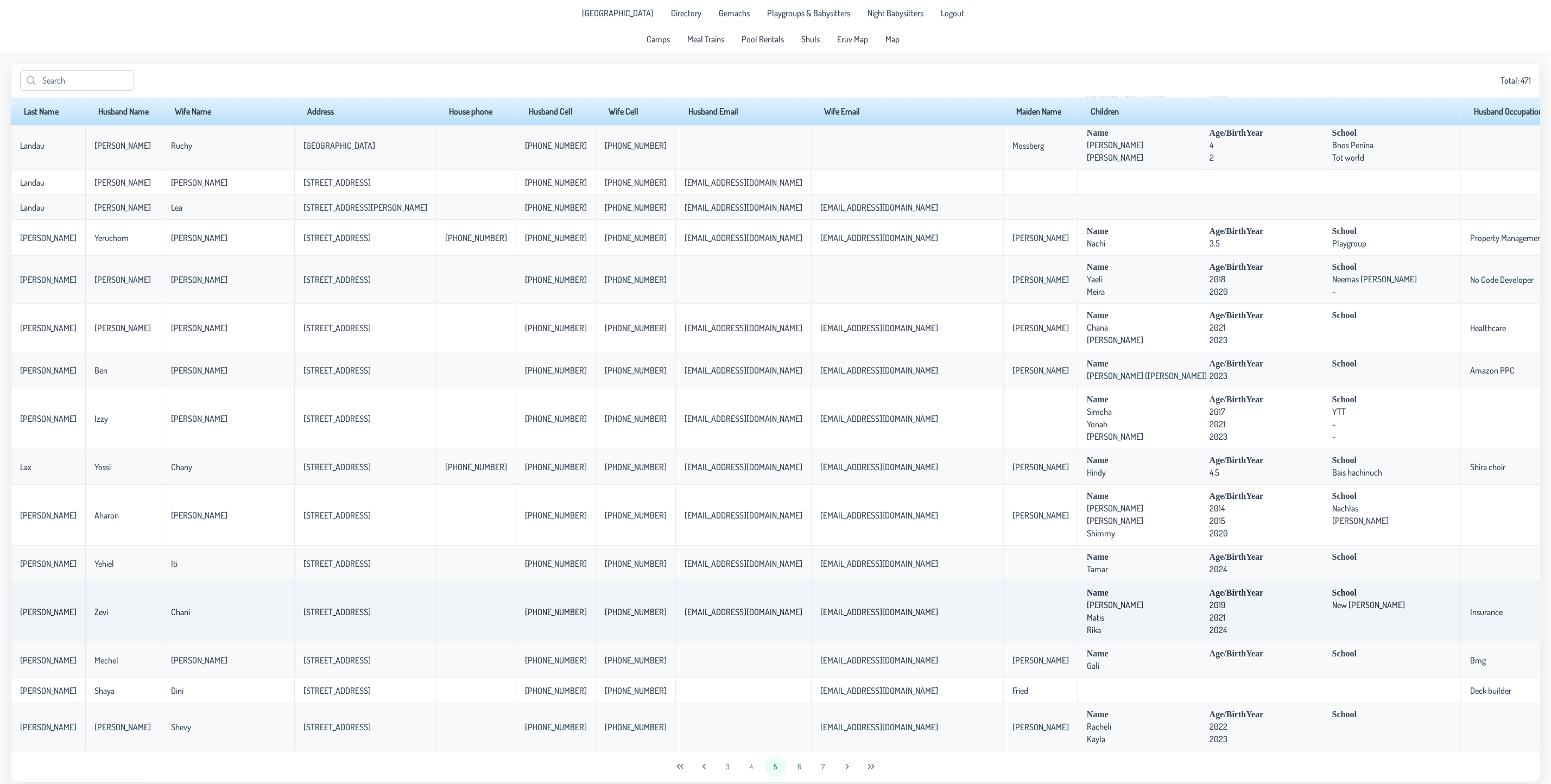
scroll to position [2013, 0]
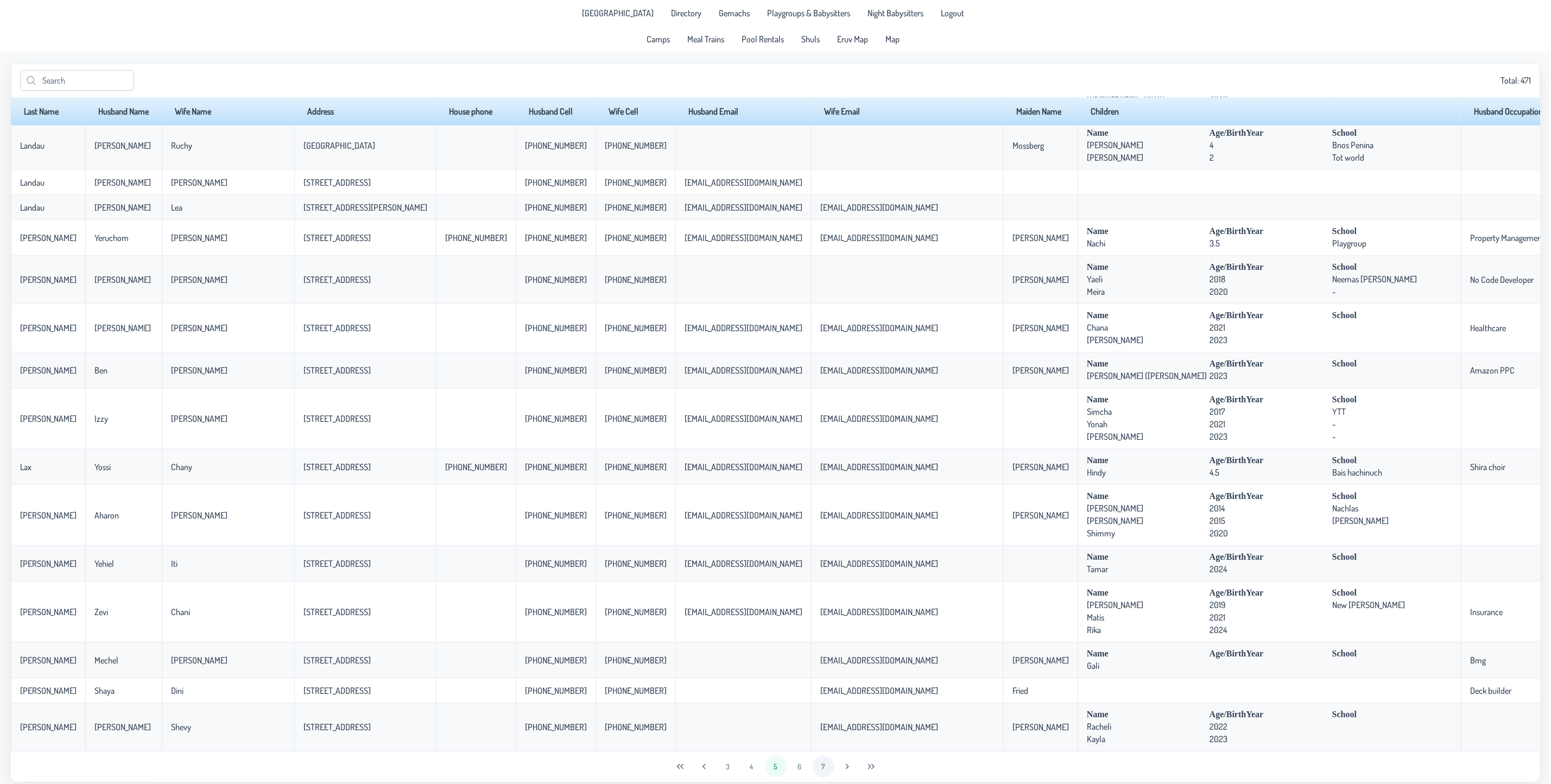
click at [796, 768] on button "6" at bounding box center [800, 766] width 22 height 22
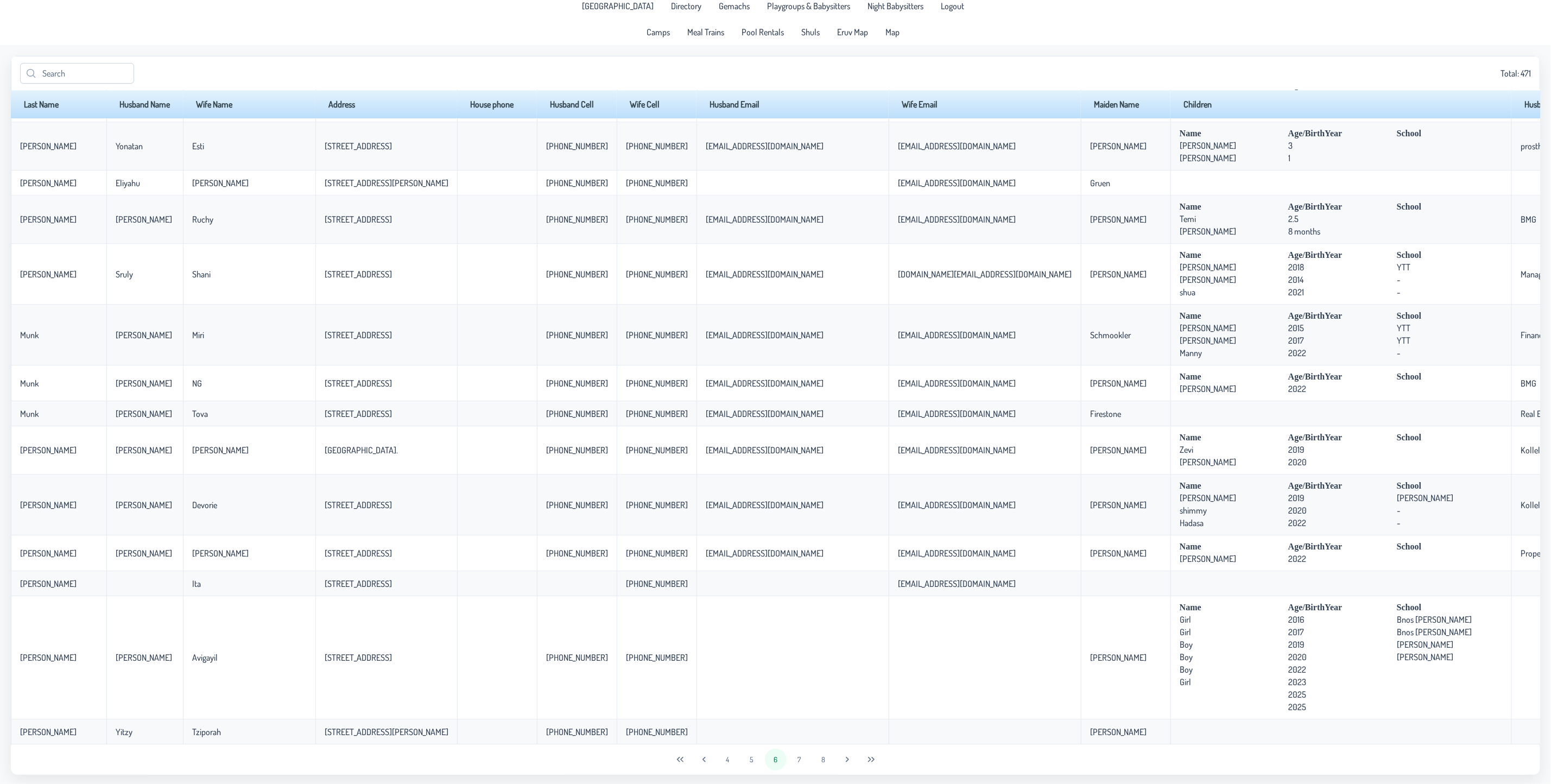
scroll to position [8, 0]
click at [800, 758] on button "7" at bounding box center [800, 758] width 22 height 22
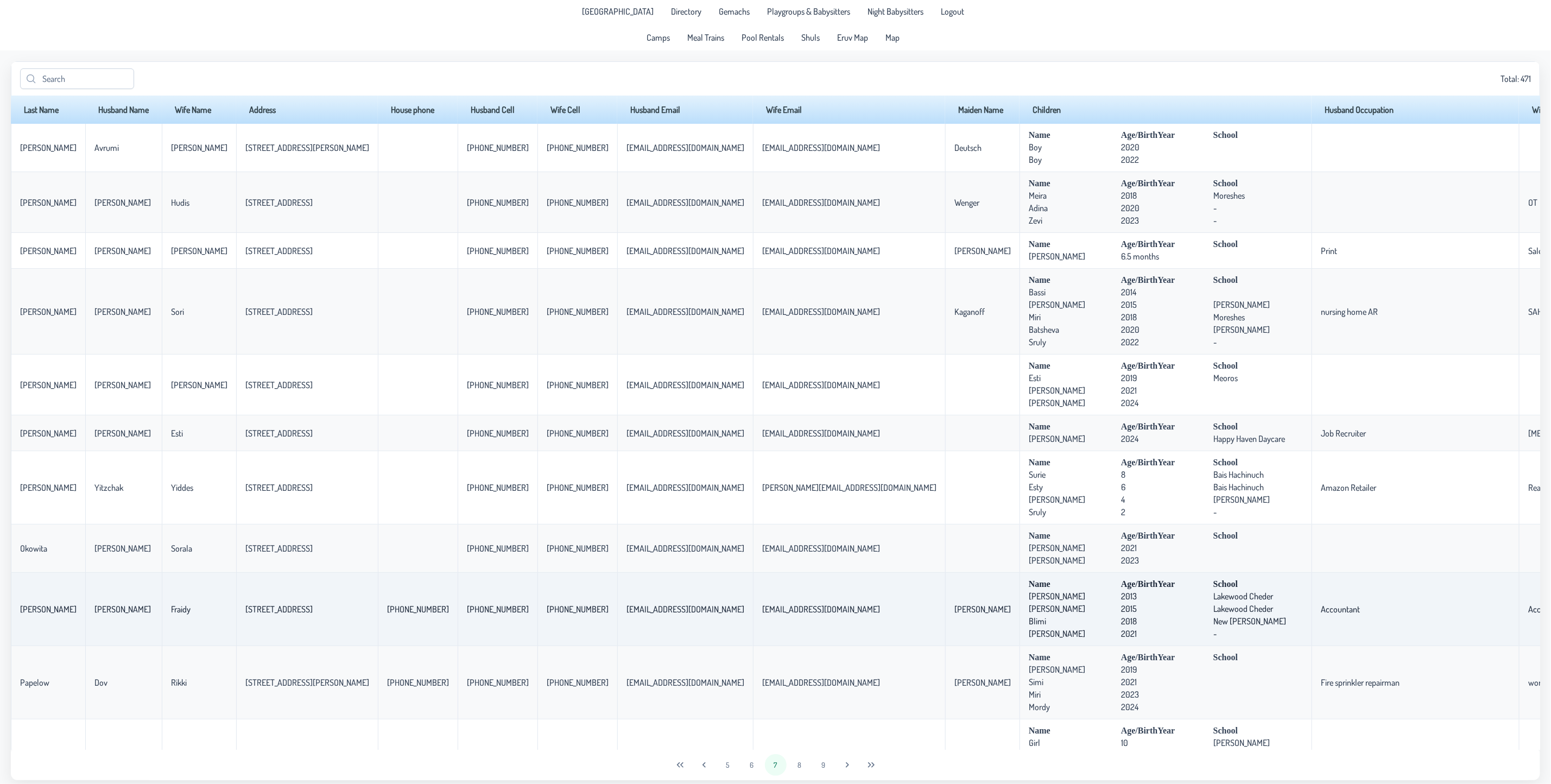
scroll to position [0, 0]
click at [721, 630] on td "[EMAIL_ADDRESS][DOMAIN_NAME]" at bounding box center [685, 610] width 136 height 73
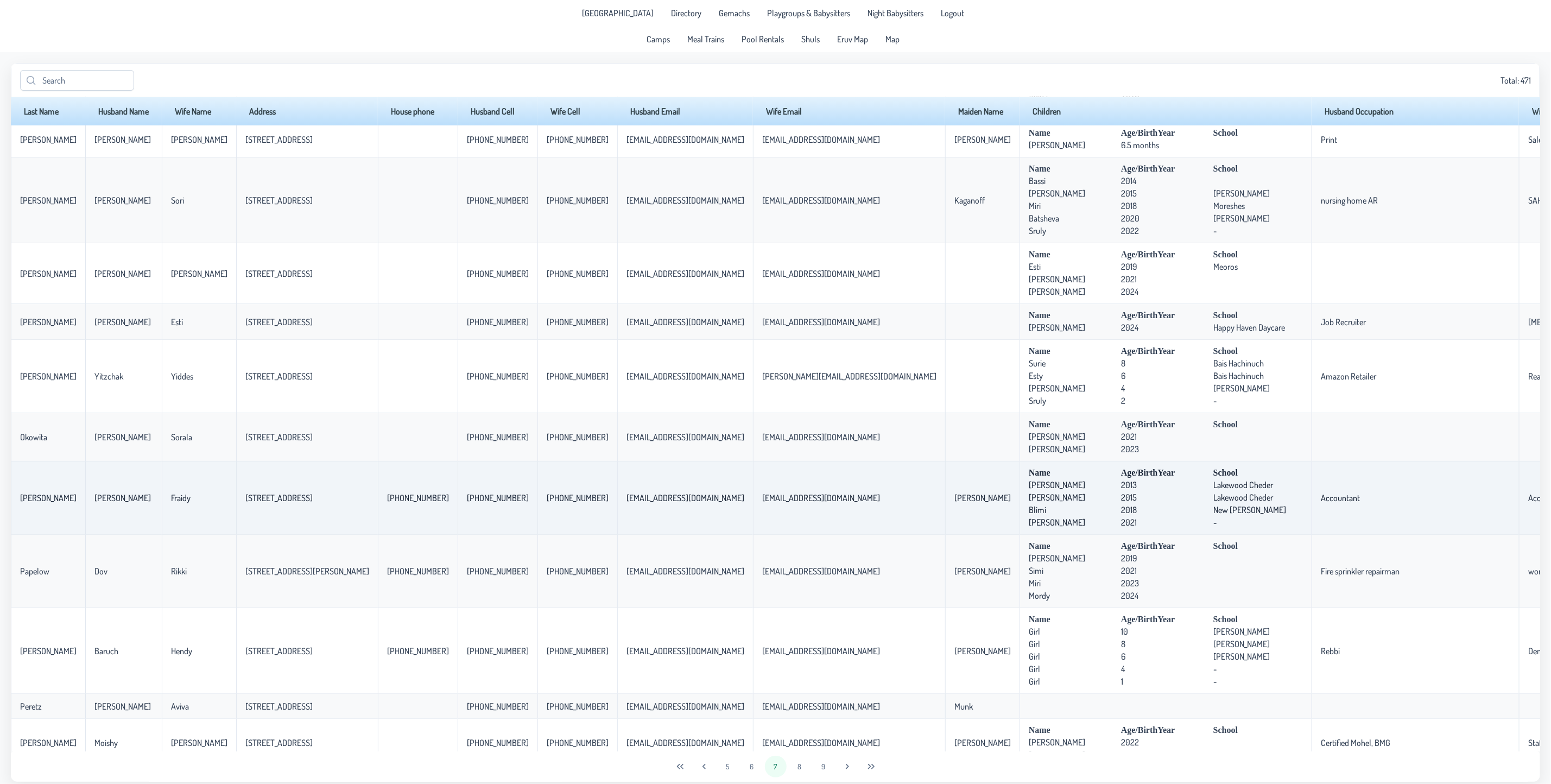
scroll to position [163, 0]
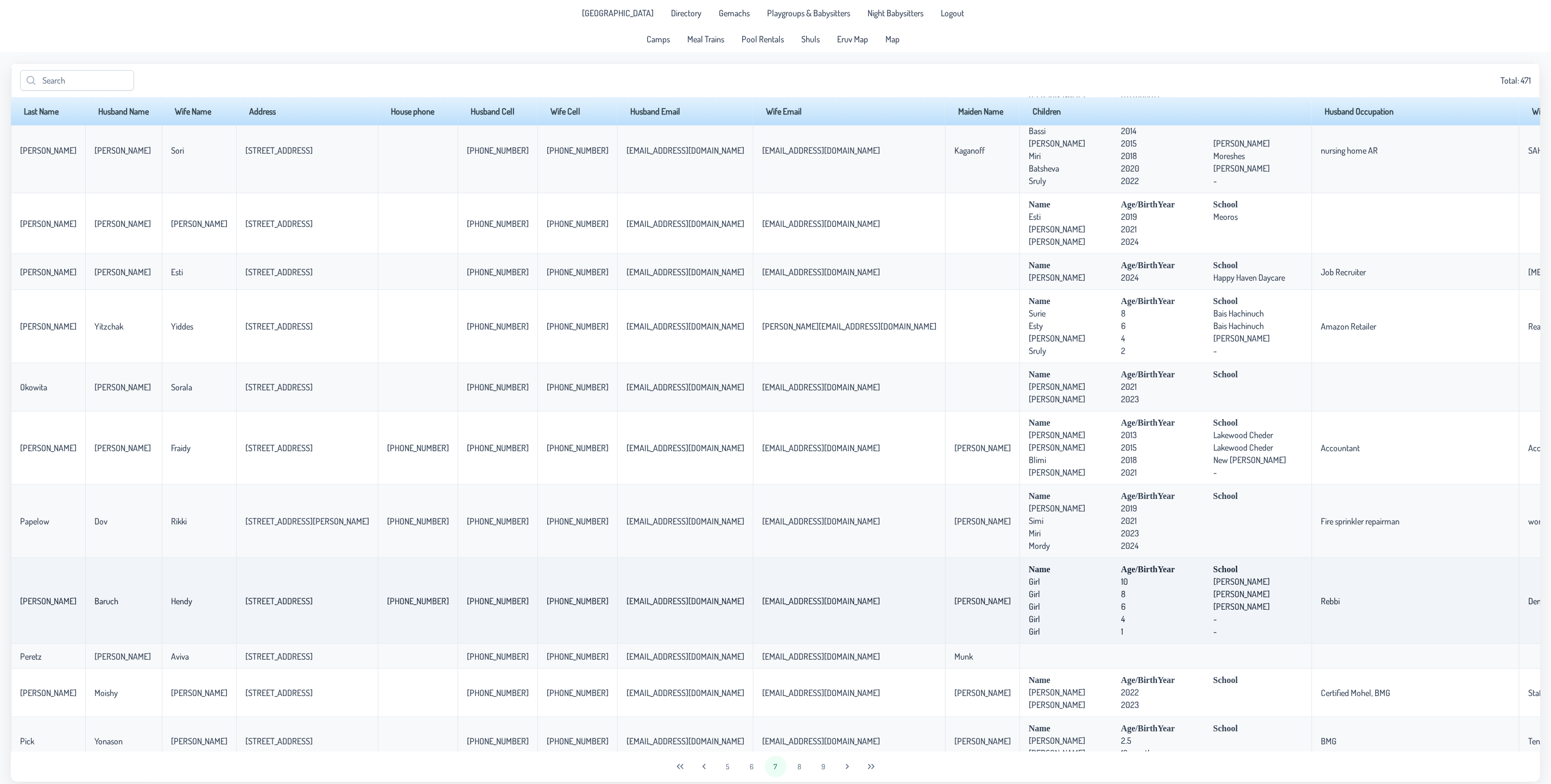
click at [851, 637] on td "[EMAIL_ADDRESS][DOMAIN_NAME]" at bounding box center [849, 600] width 192 height 86
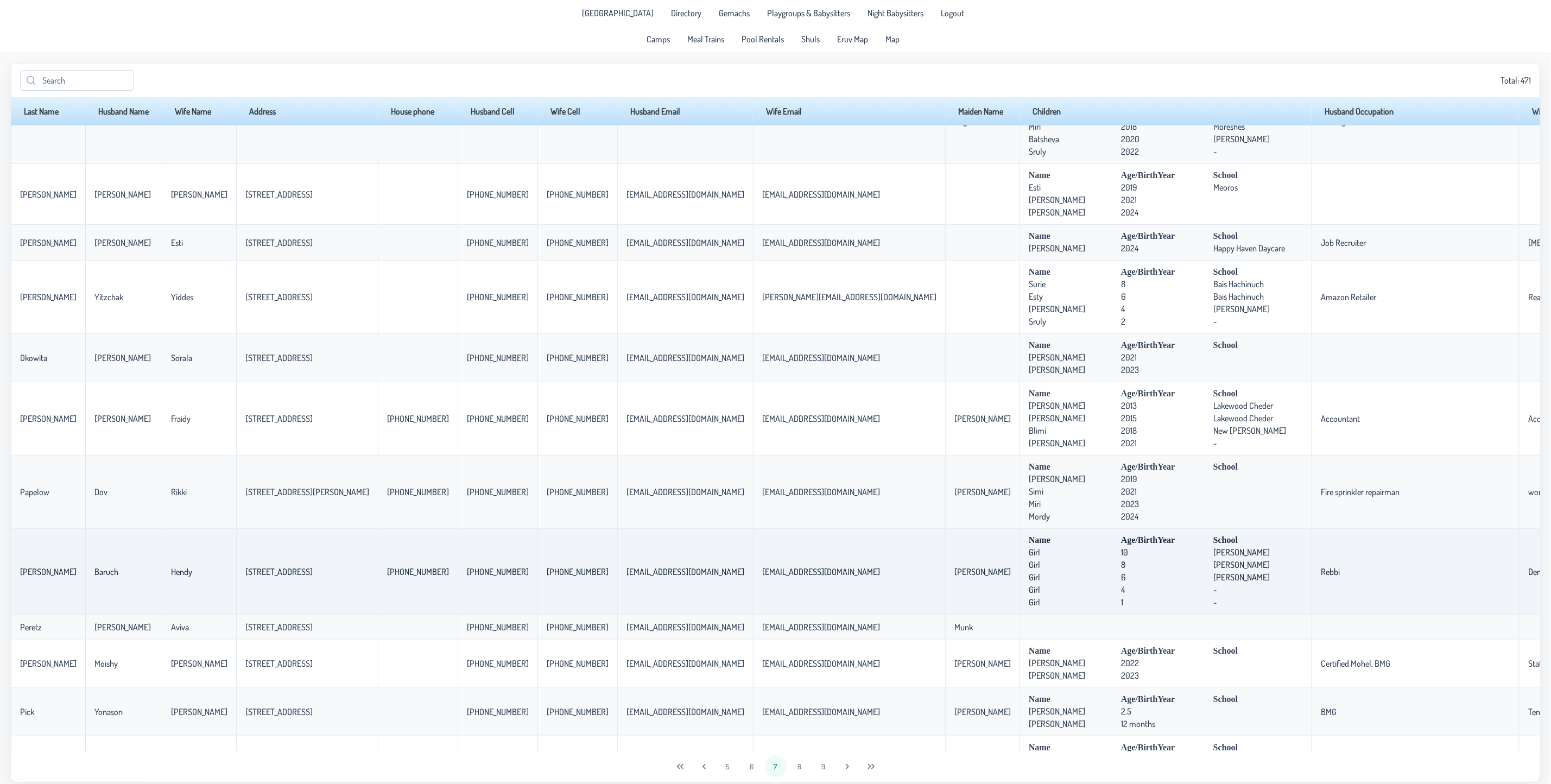
scroll to position [244, 0]
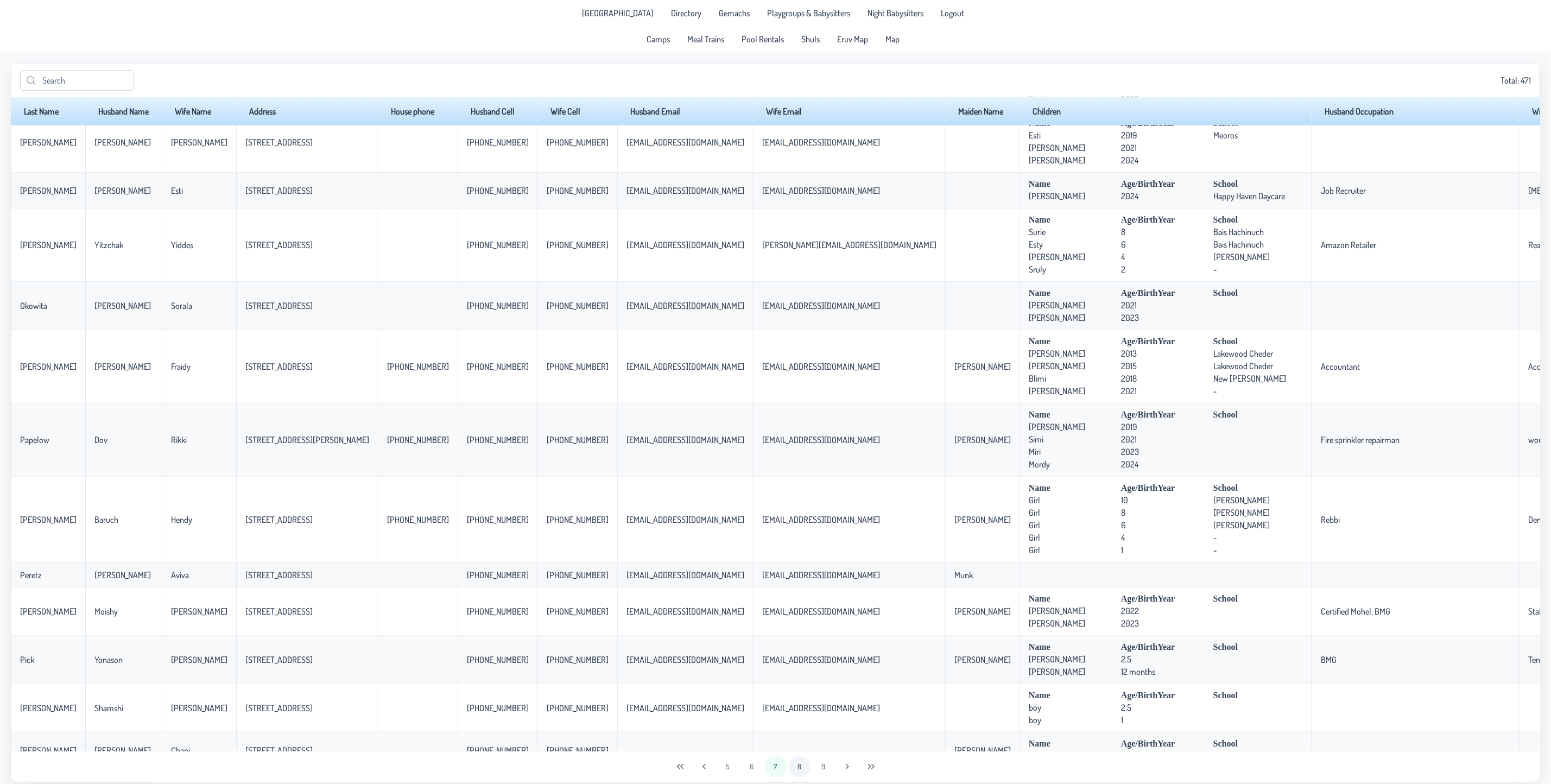
click at [800, 760] on button "8" at bounding box center [800, 766] width 22 height 22
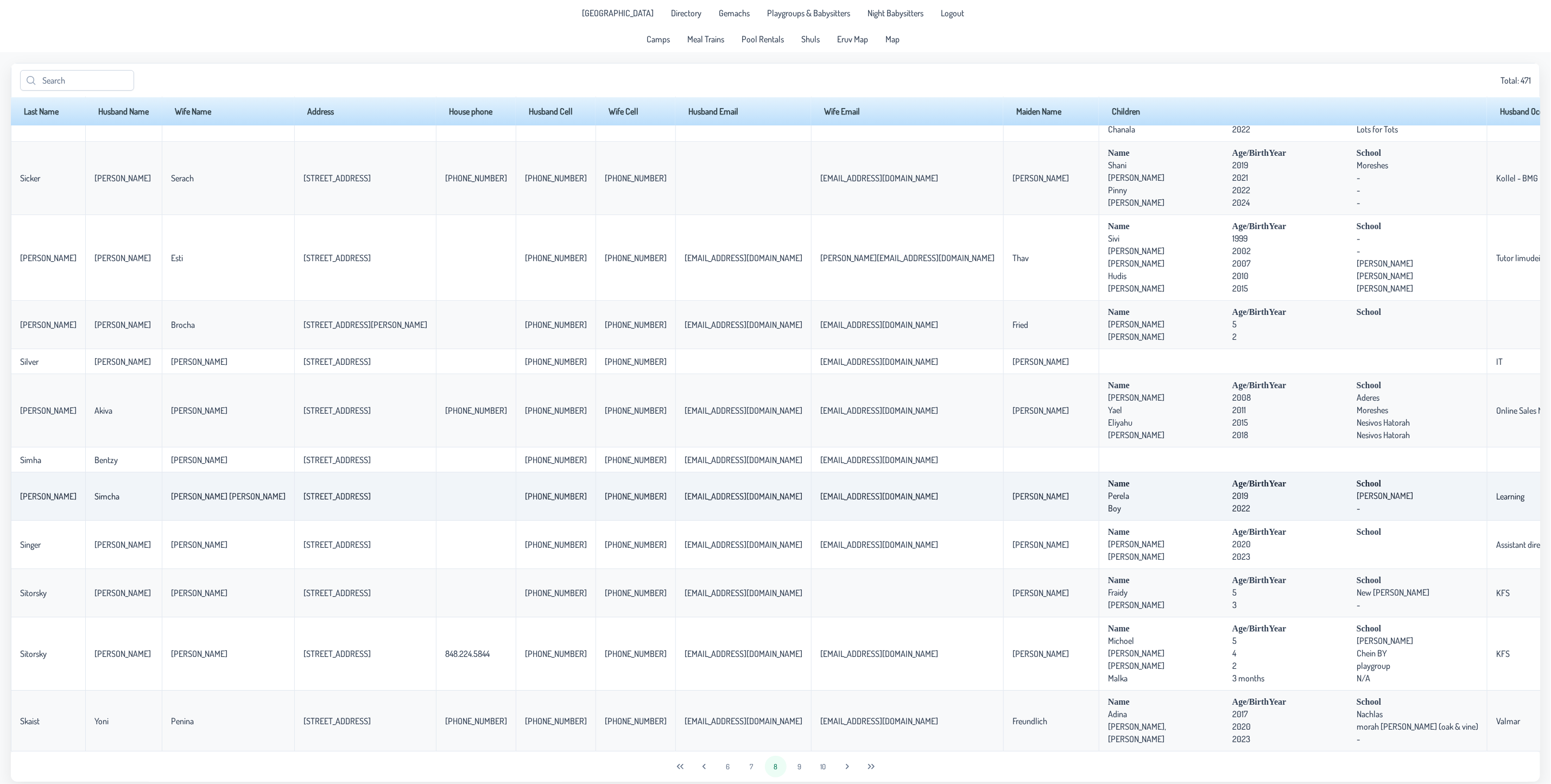
scroll to position [2563, 0]
click at [799, 763] on button "9" at bounding box center [800, 766] width 22 height 22
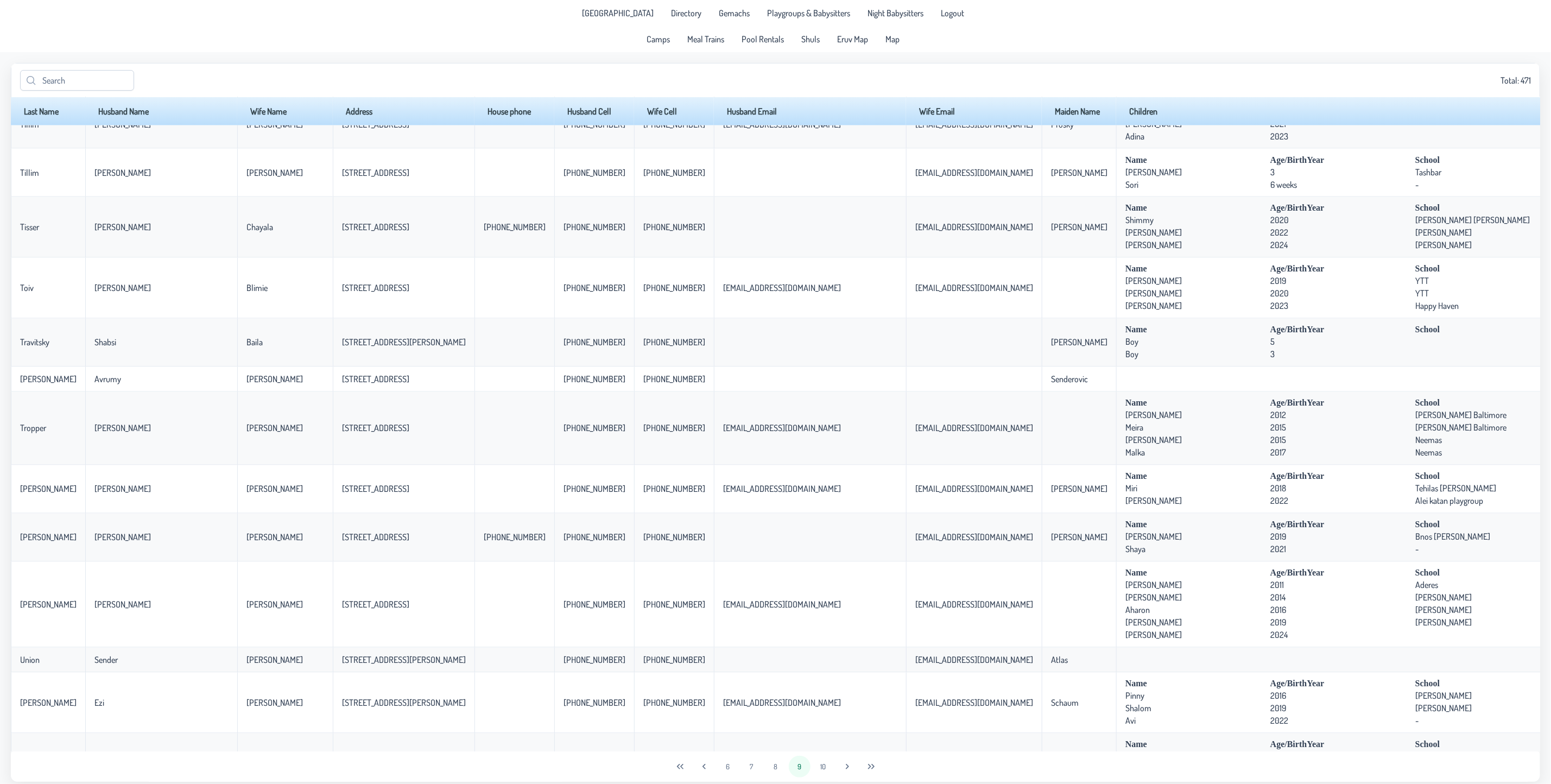
scroll to position [1465, 0]
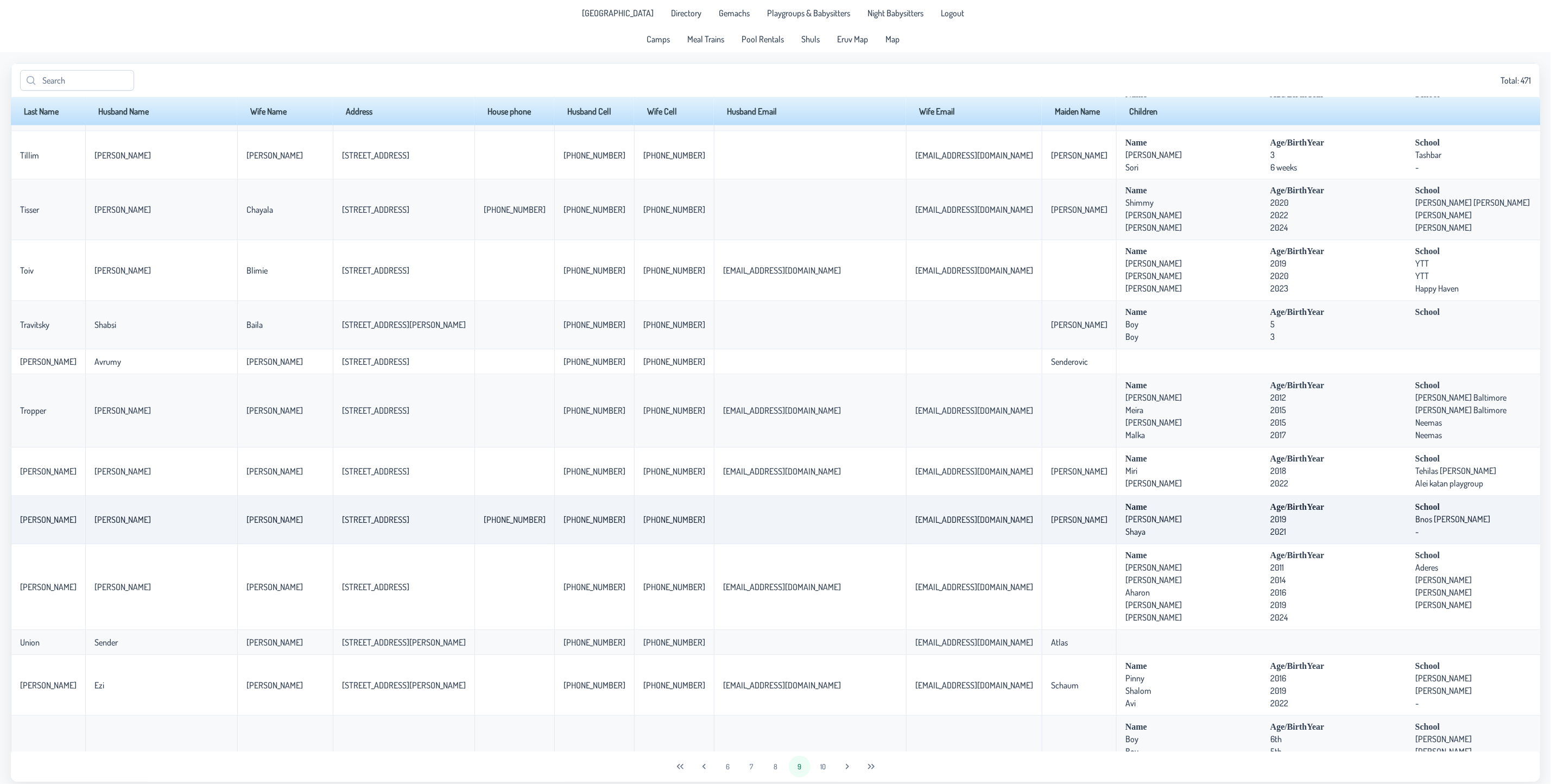
click at [1173, 544] on td "Name Age/BirthYear School [PERSON_NAME] [DEMOGRAPHIC_DATA] [PERSON_NAME] [PERSO…" at bounding box center [1341, 521] width 450 height 49
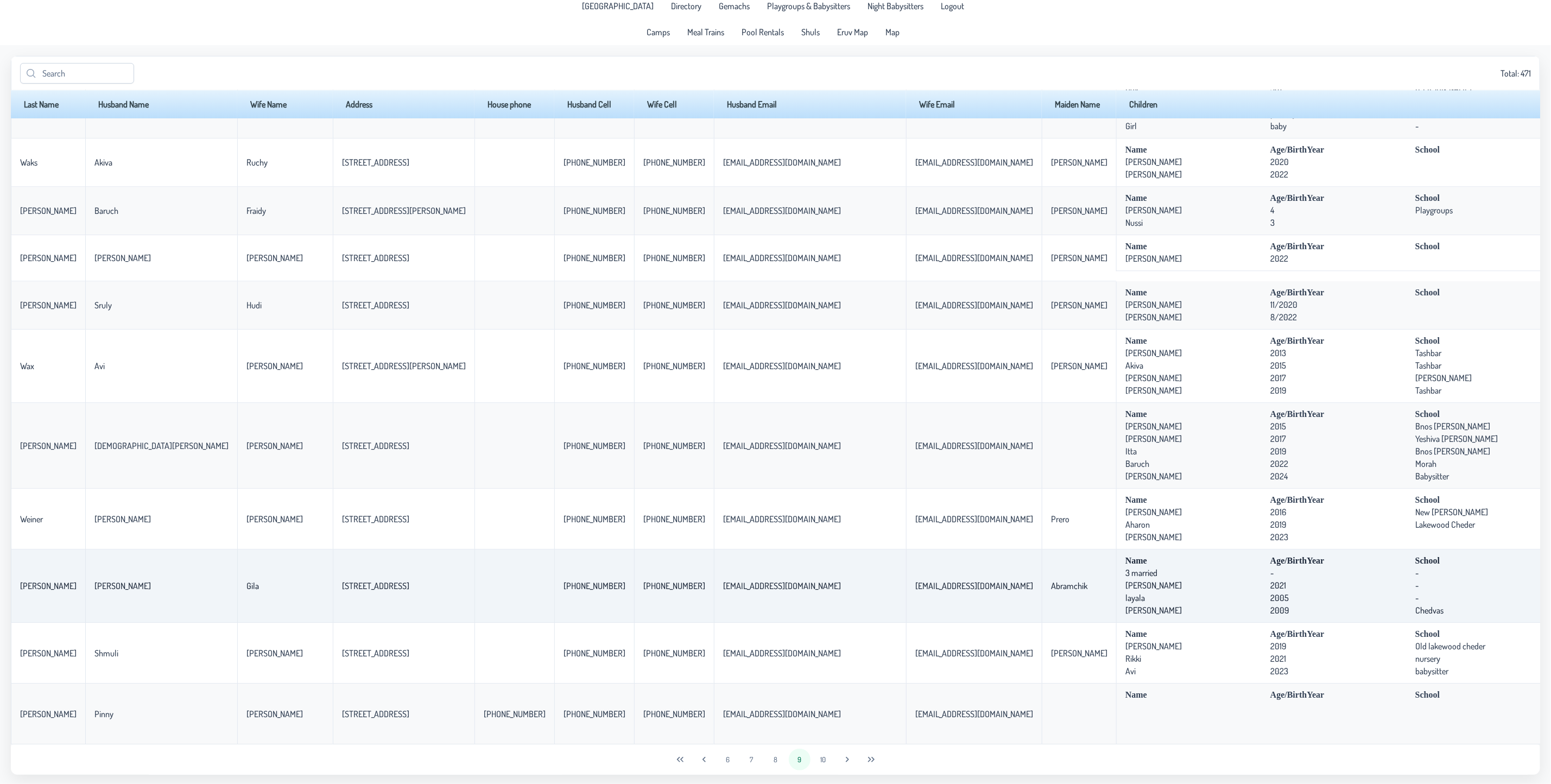
scroll to position [8, 0]
click at [820, 756] on button "10" at bounding box center [824, 758] width 22 height 22
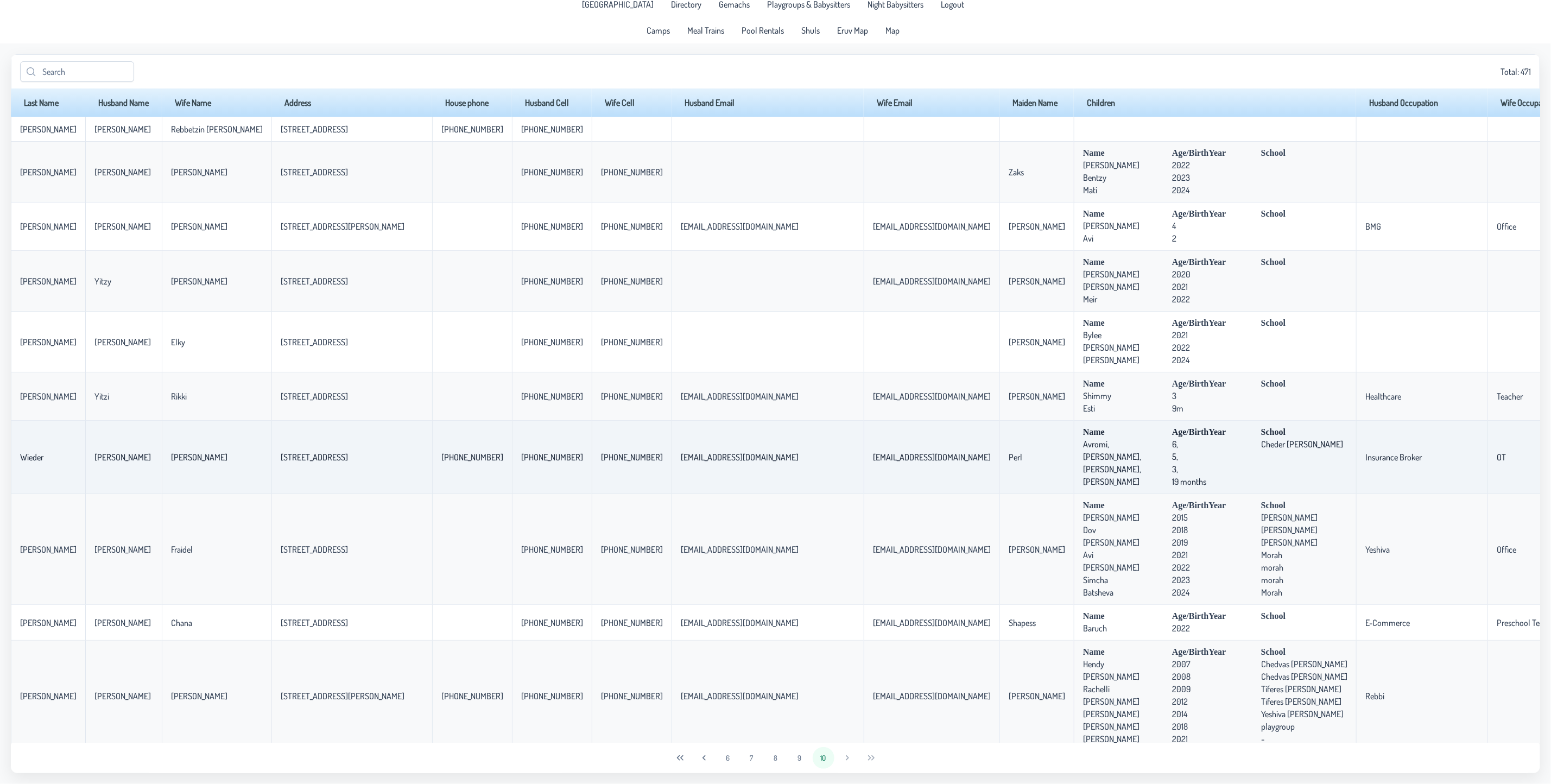
click at [864, 448] on td "[EMAIL_ADDRESS][DOMAIN_NAME]" at bounding box center [932, 457] width 136 height 73
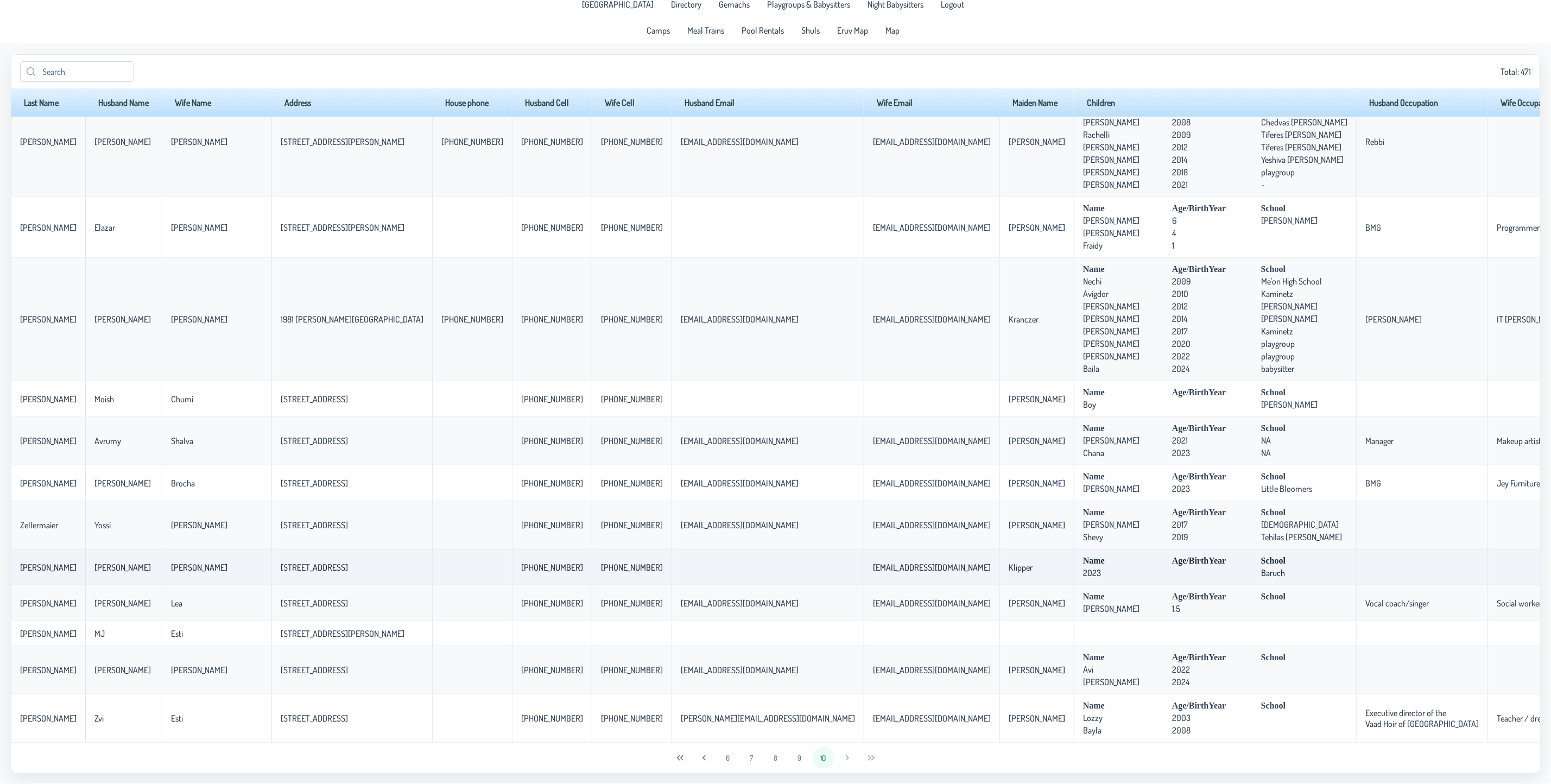
scroll to position [575, 0]
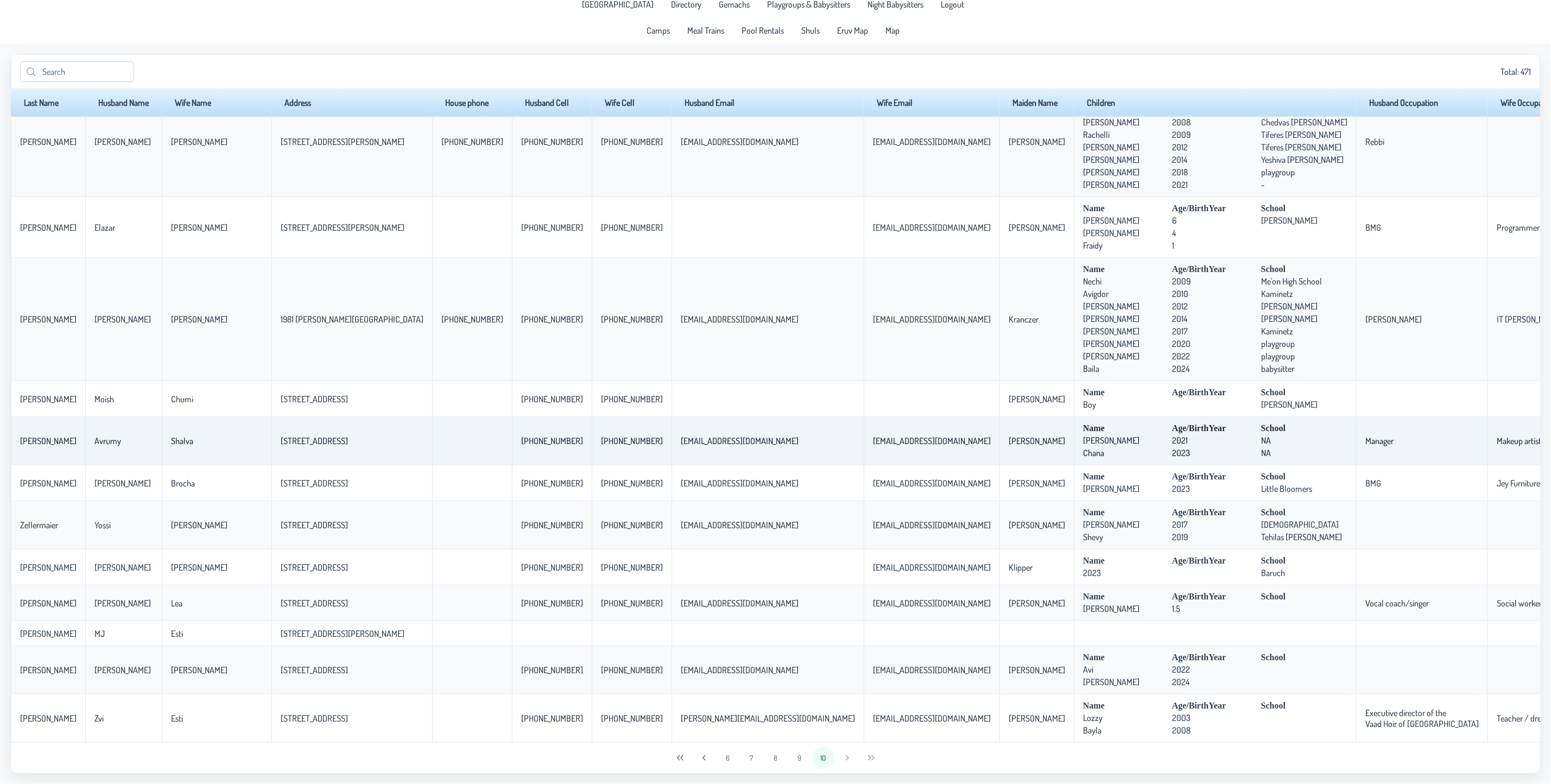
click at [1172, 428] on span "Age/BirthYear" at bounding box center [1215, 428] width 86 height 10
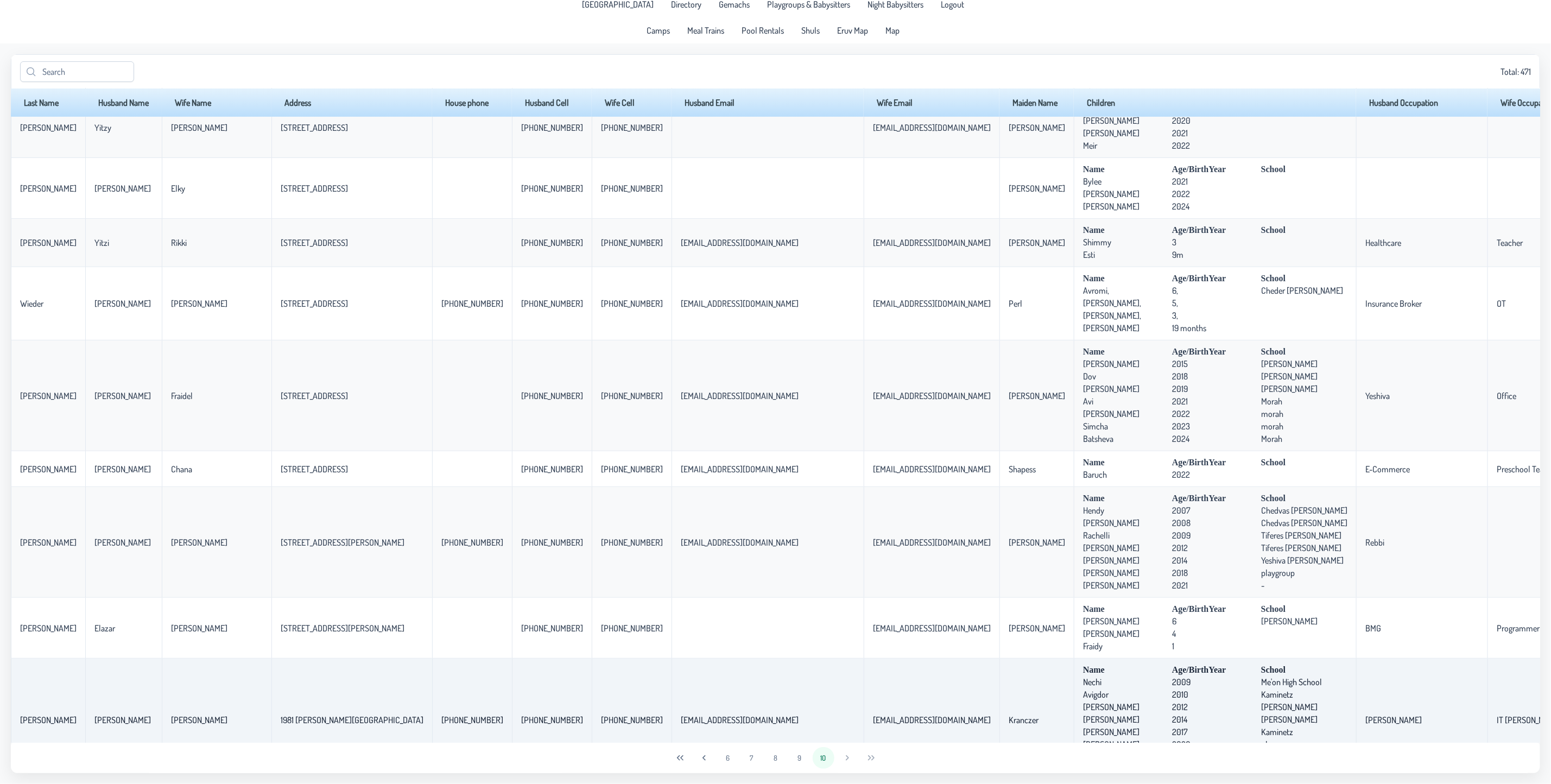
scroll to position [0, 0]
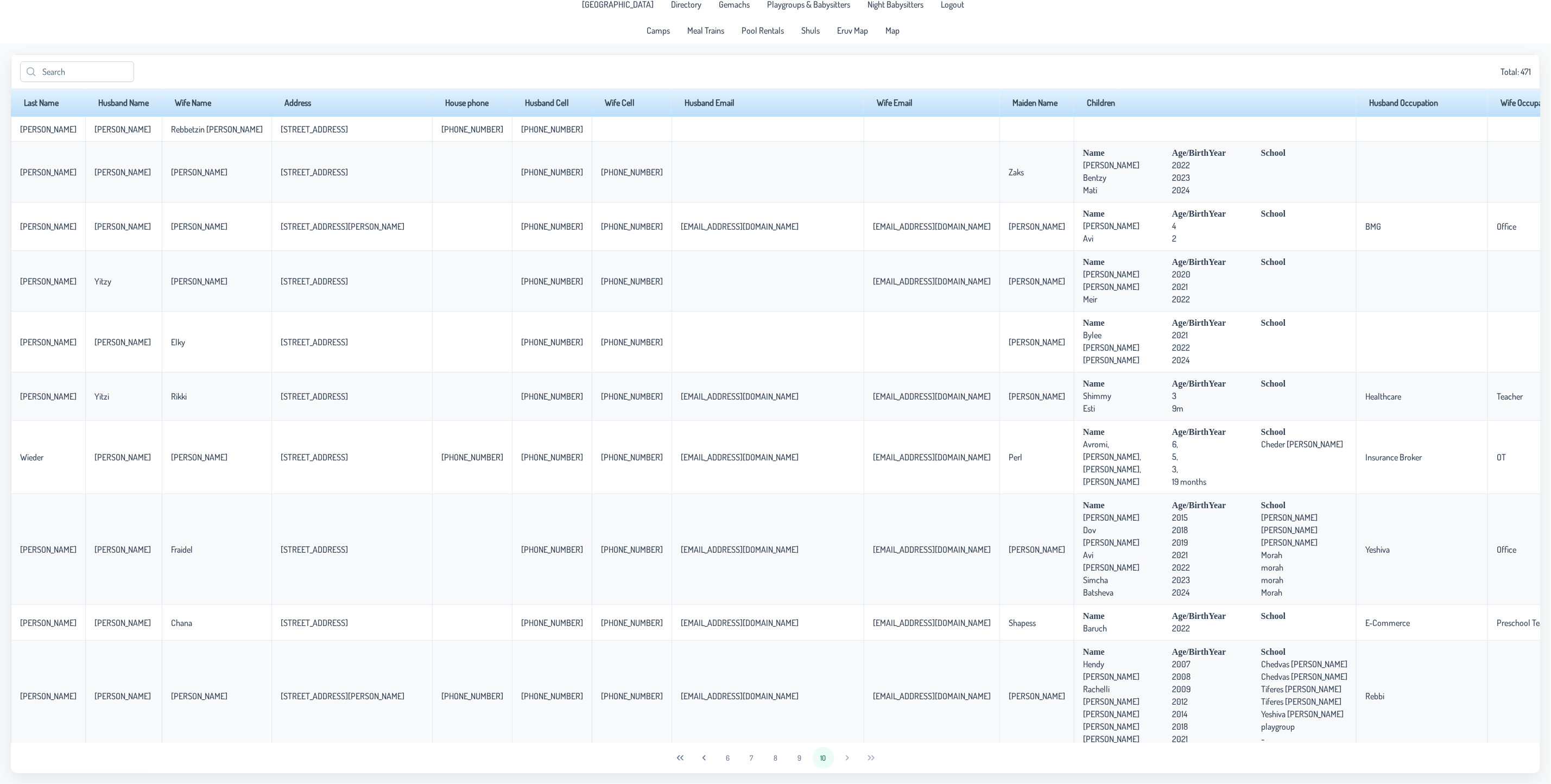
click at [842, 757] on div "6 7 8 9 10" at bounding box center [776, 758] width 1530 height 30
click at [768, 758] on button "8" at bounding box center [776, 758] width 22 height 22
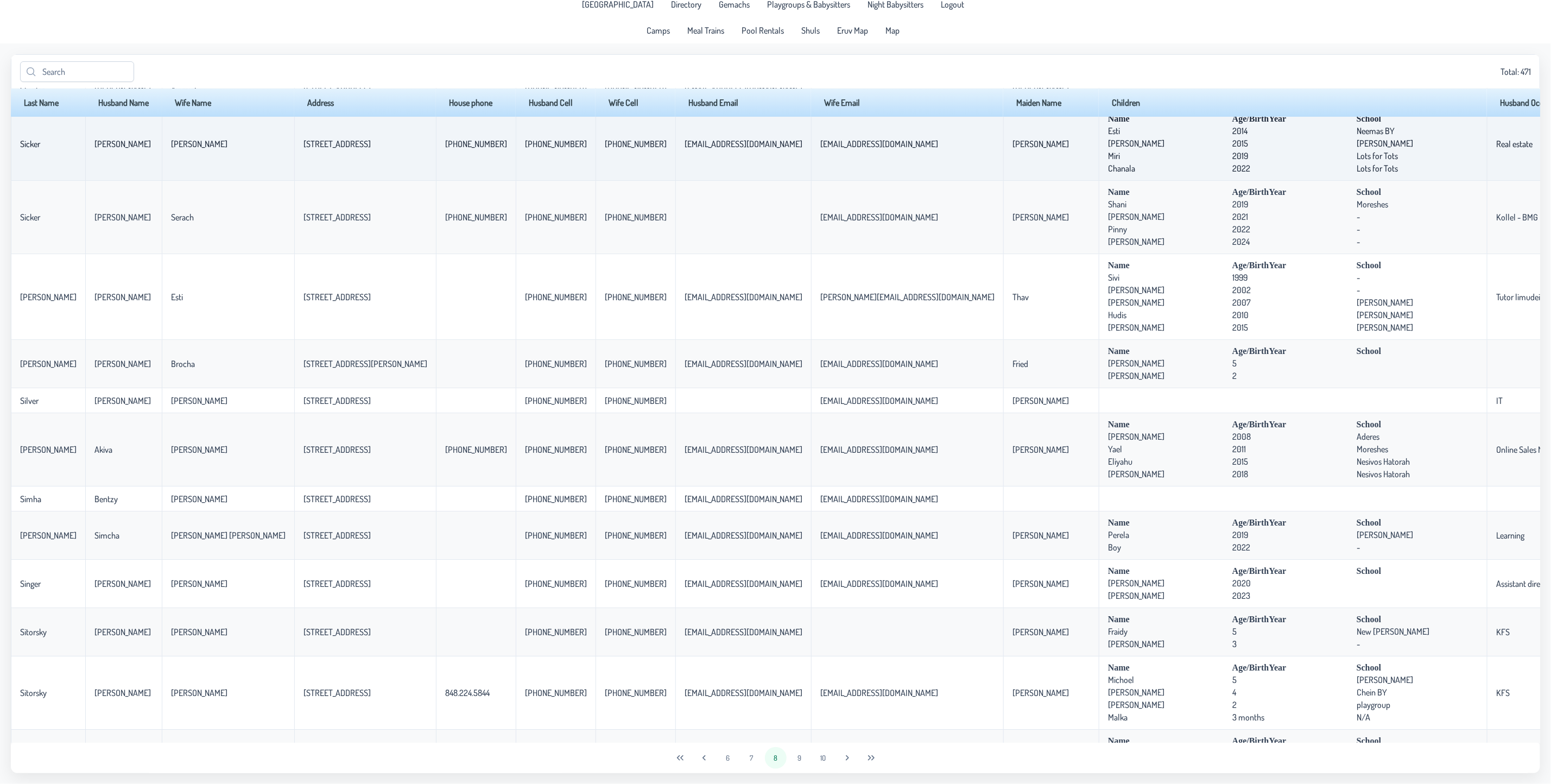
scroll to position [2361, 0]
